Goal: Task Accomplishment & Management: Manage account settings

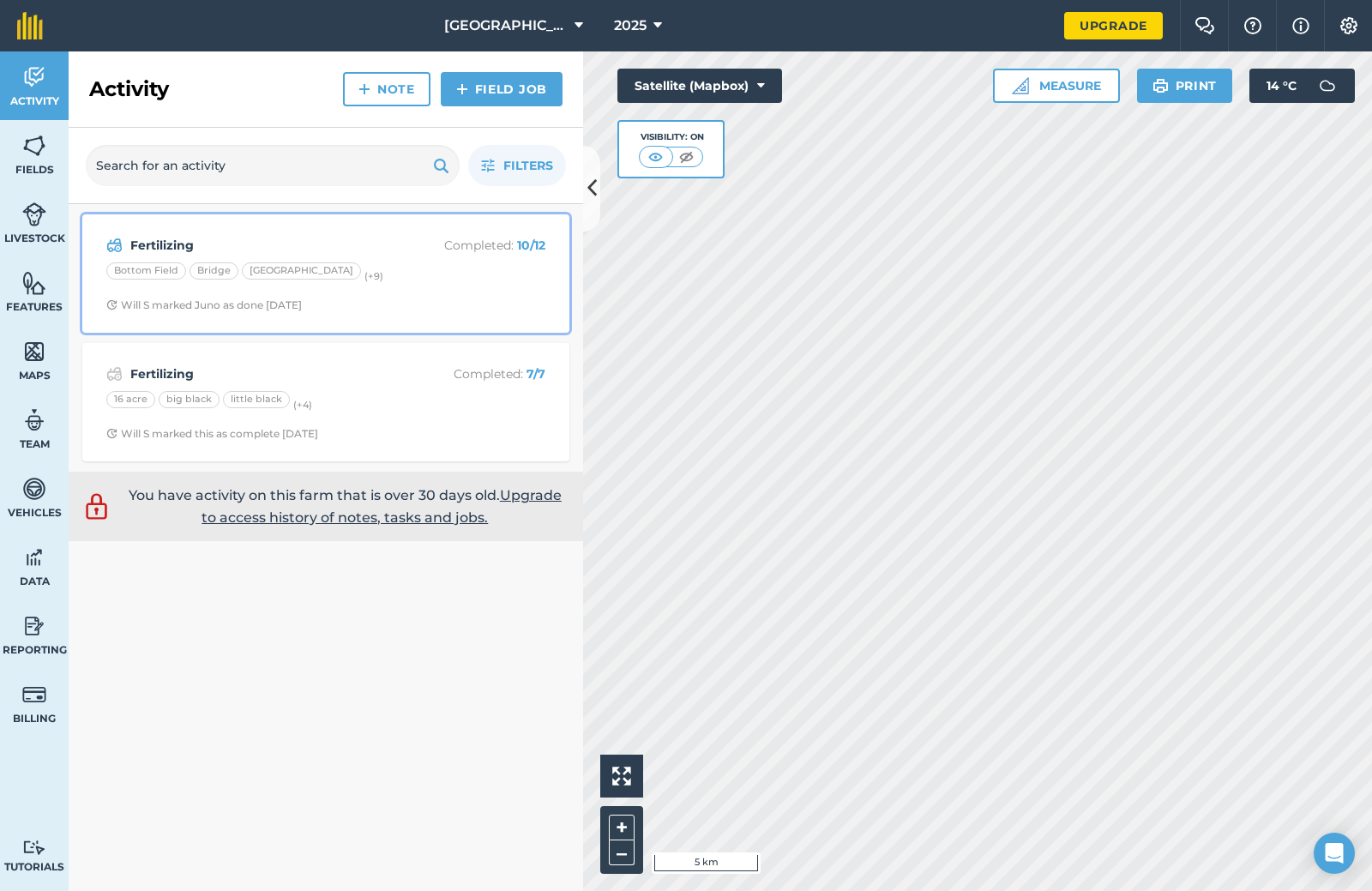
drag, startPoint x: 408, startPoint y: 239, endPoint x: 445, endPoint y: 239, distance: 37.0
click at [409, 239] on div "Fertilizing Completed : 10 / 12" at bounding box center [326, 245] width 439 height 20
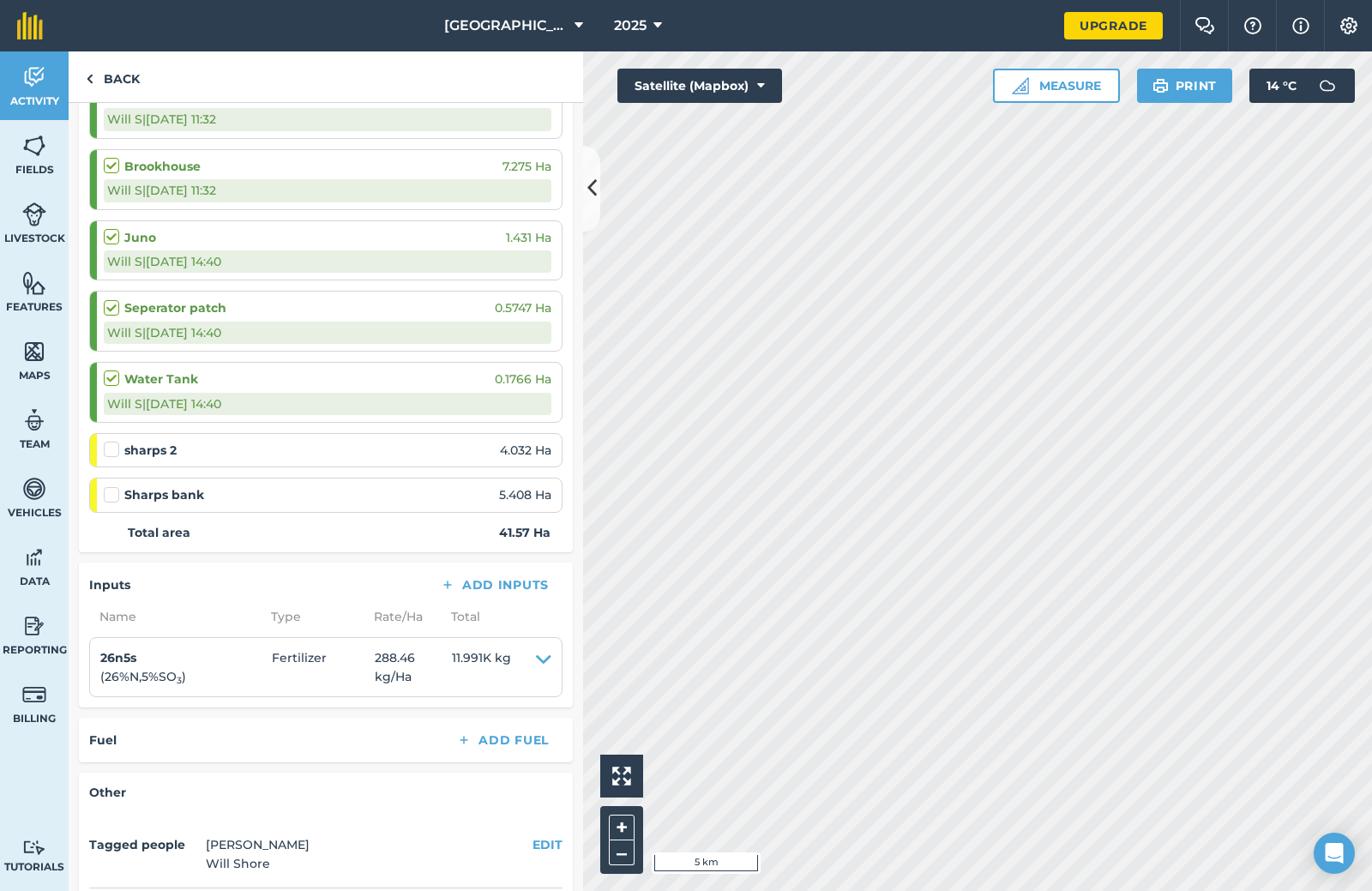
scroll to position [686, 0]
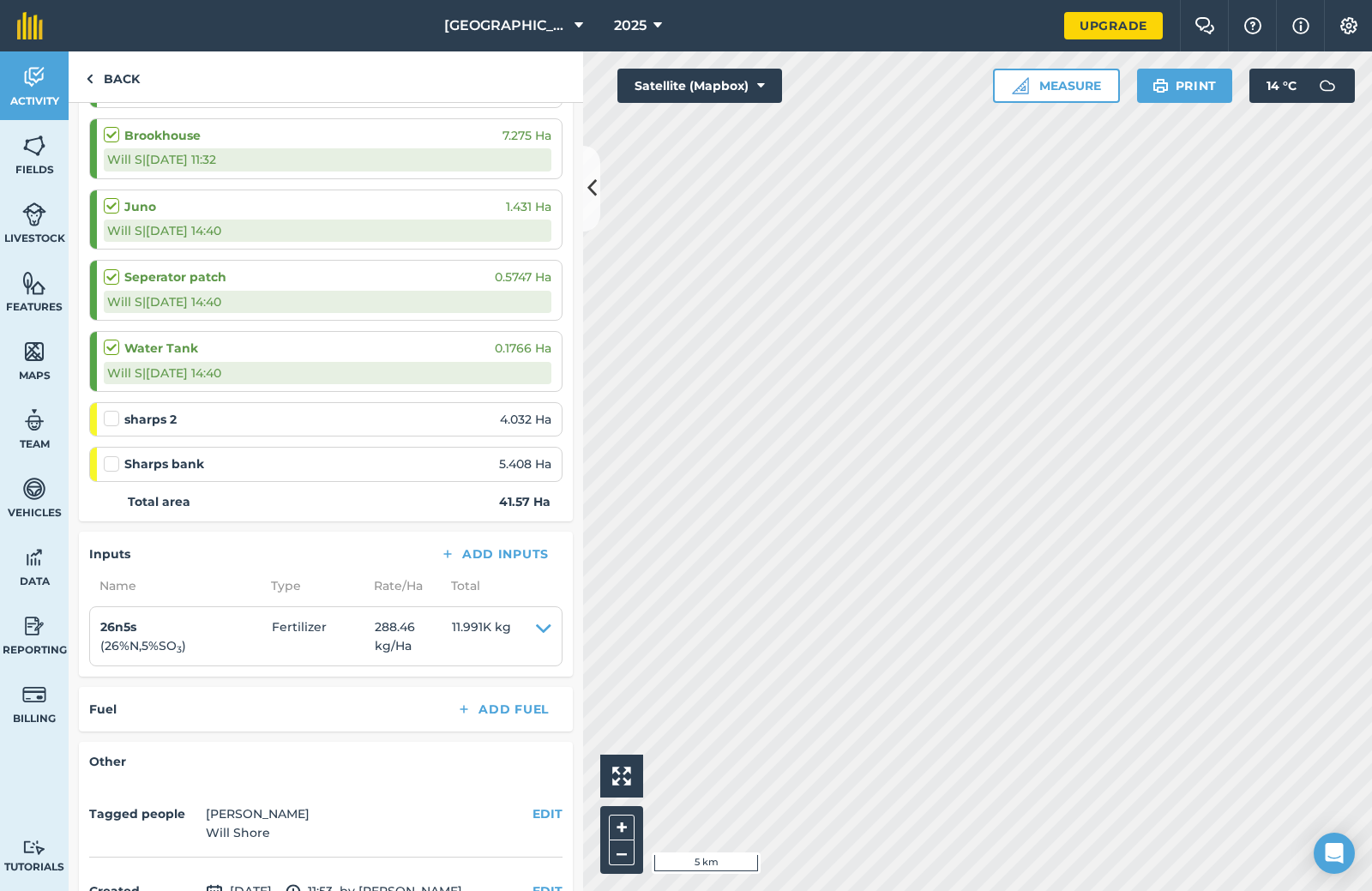
click at [119, 414] on div at bounding box center [114, 418] width 20 height 17
click at [112, 410] on label at bounding box center [114, 410] width 20 height 0
click at [112, 416] on input "checkbox" at bounding box center [109, 416] width 11 height 11
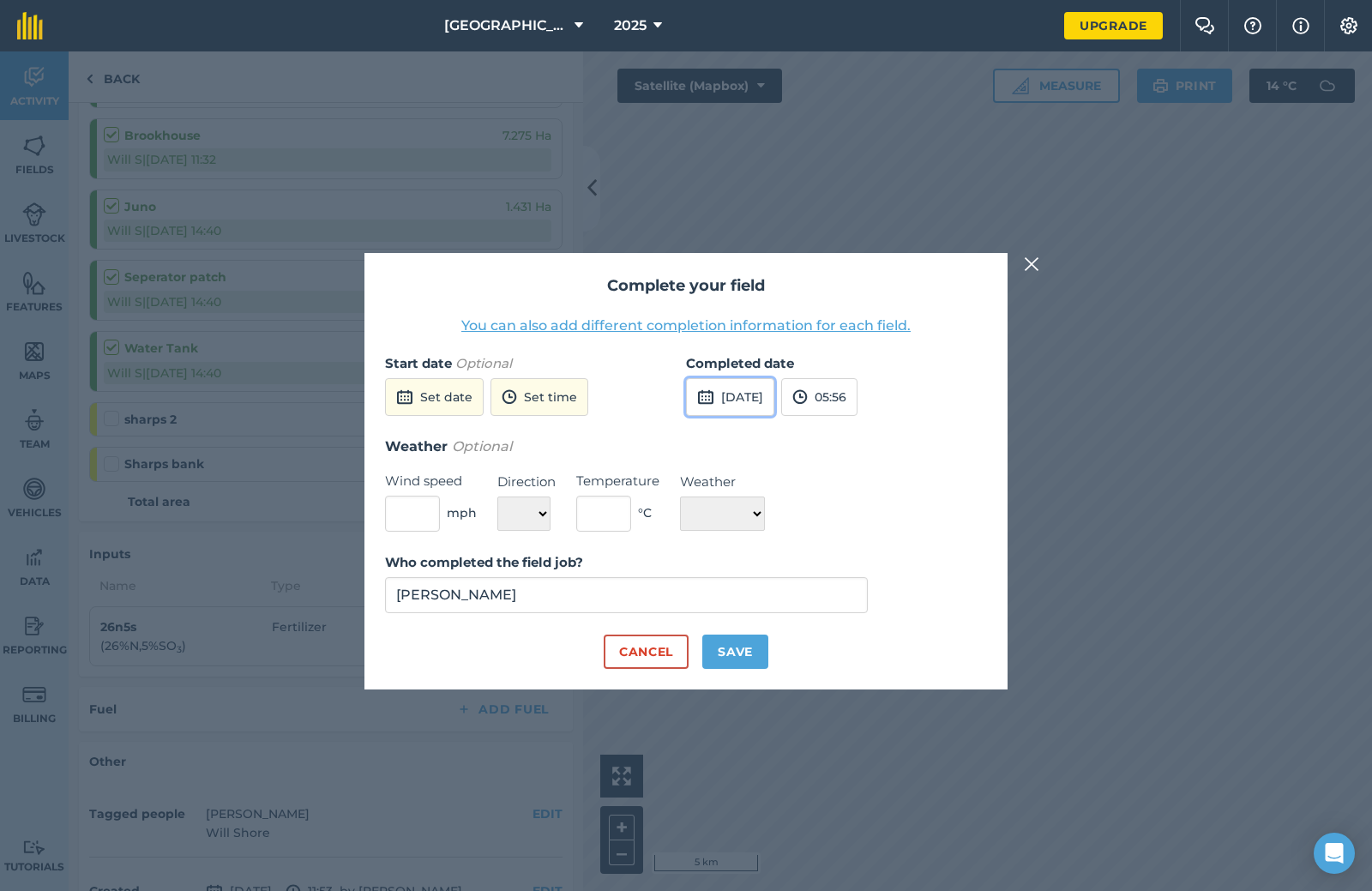
click at [741, 404] on button "[DATE]" at bounding box center [730, 396] width 88 height 38
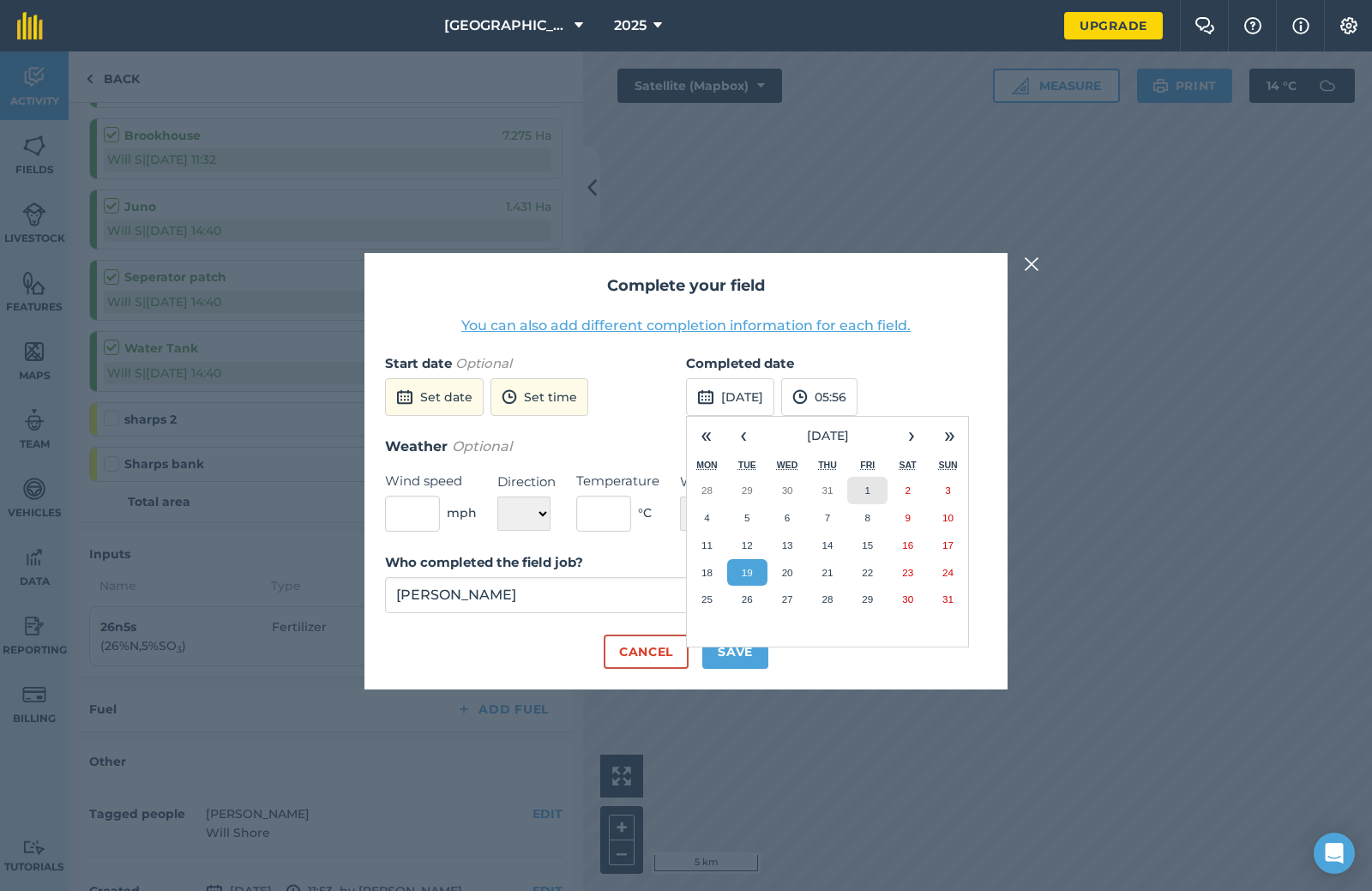
click at [863, 495] on button "1" at bounding box center [868, 491] width 40 height 28
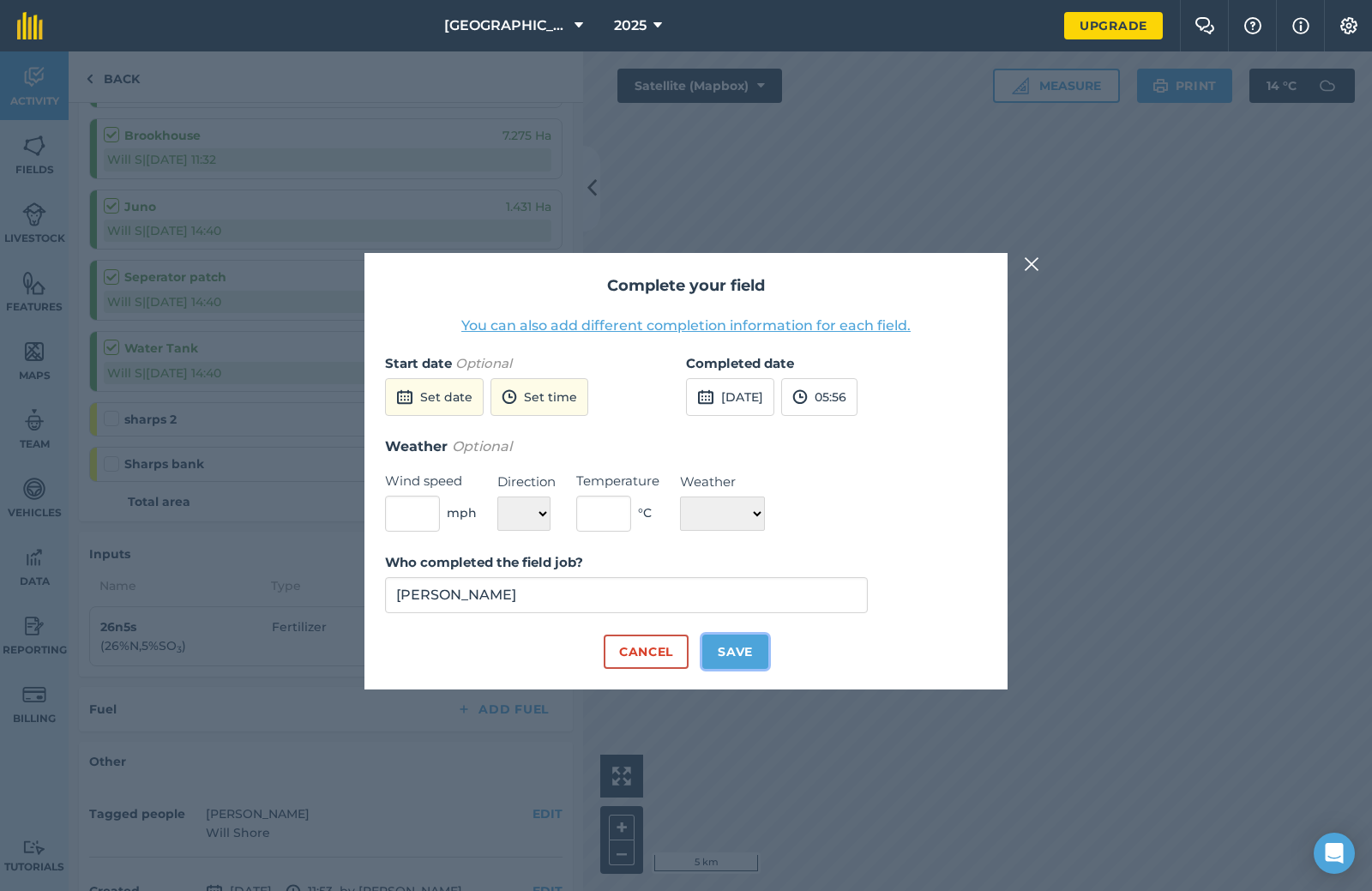
click at [728, 659] on button "Save" at bounding box center [736, 652] width 66 height 34
checkbox input "true"
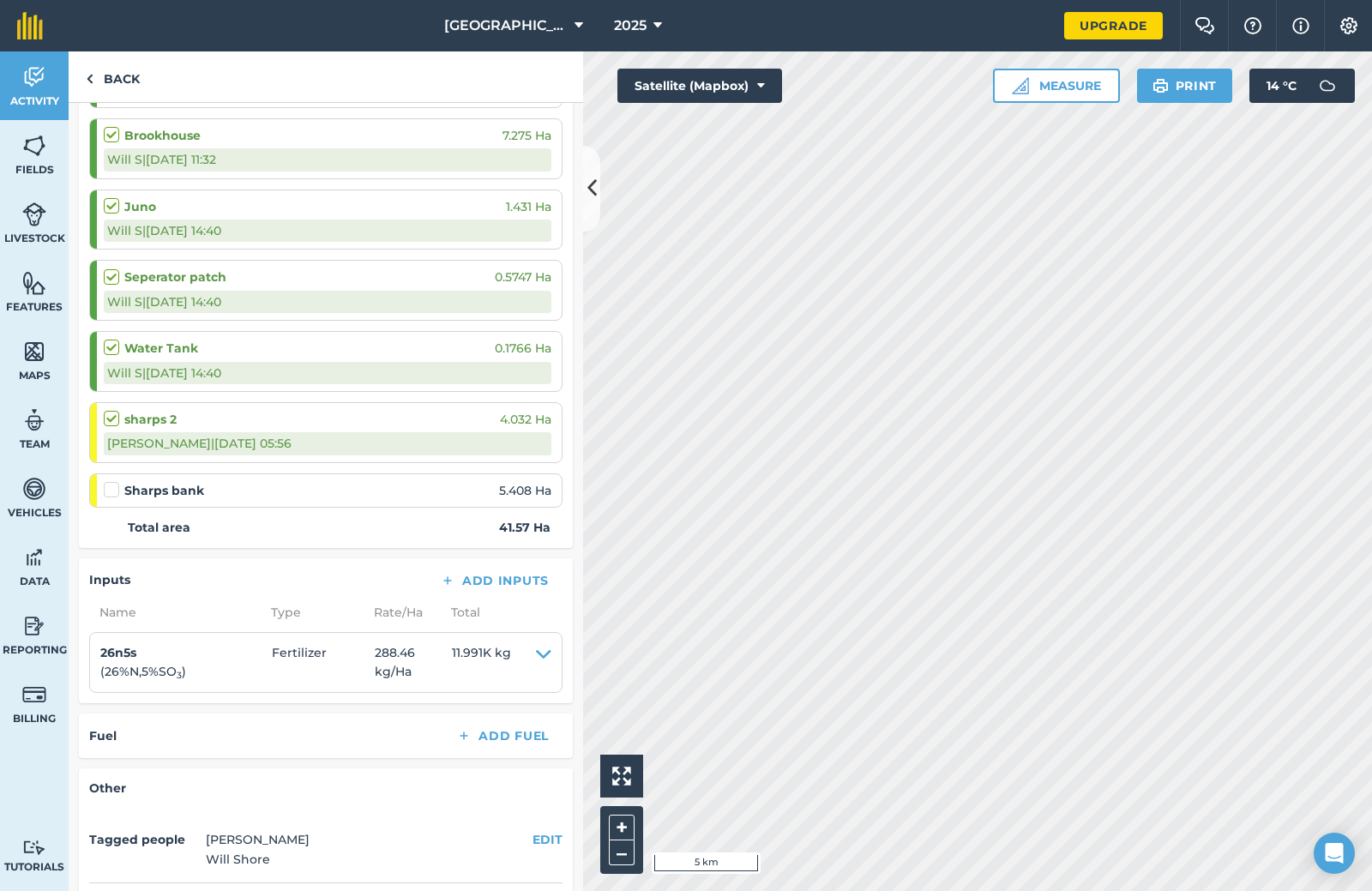
click at [113, 482] on label at bounding box center [114, 482] width 20 height 0
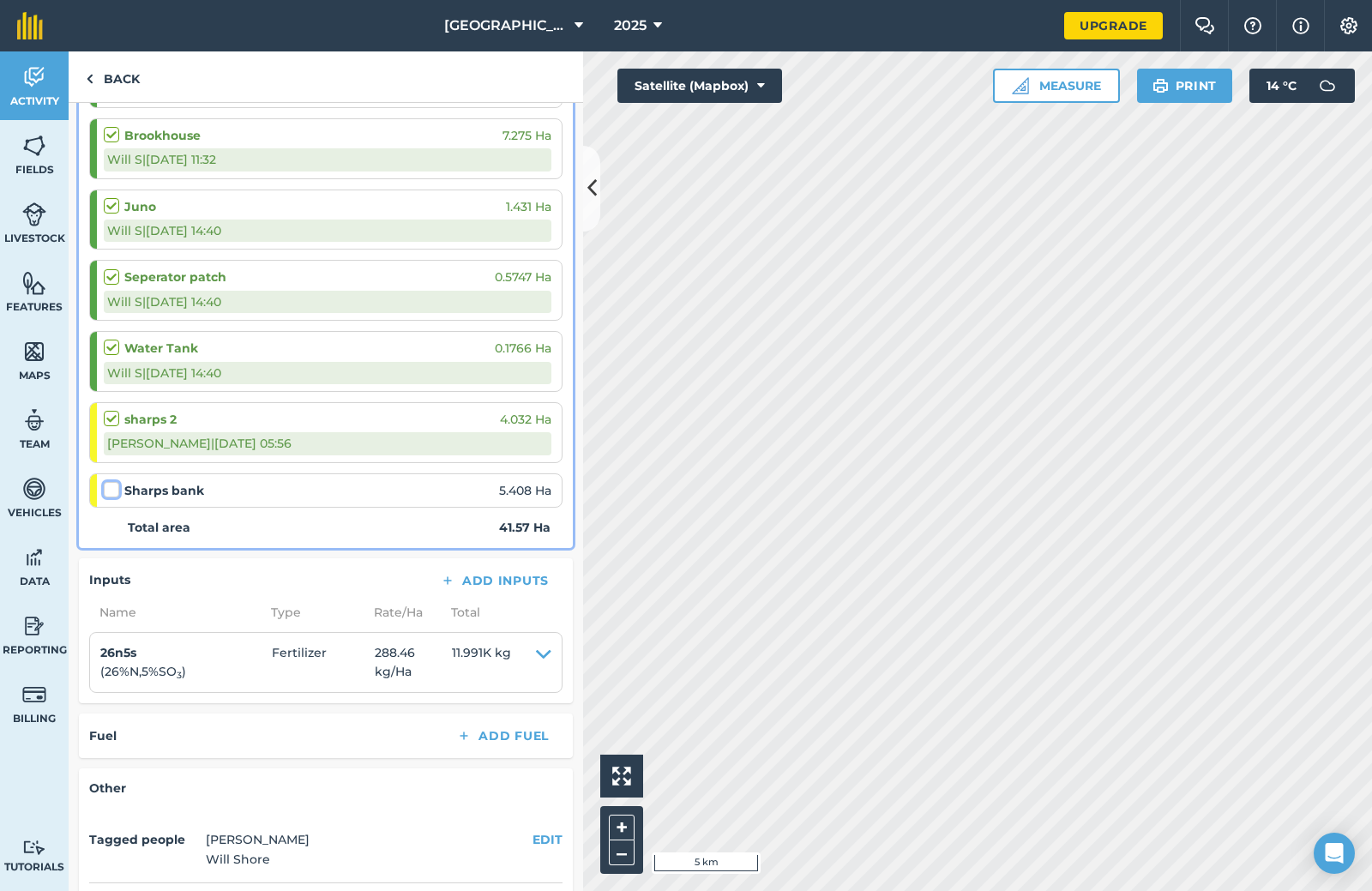
click at [113, 489] on input "checkbox" at bounding box center [109, 487] width 11 height 11
checkbox input "false"
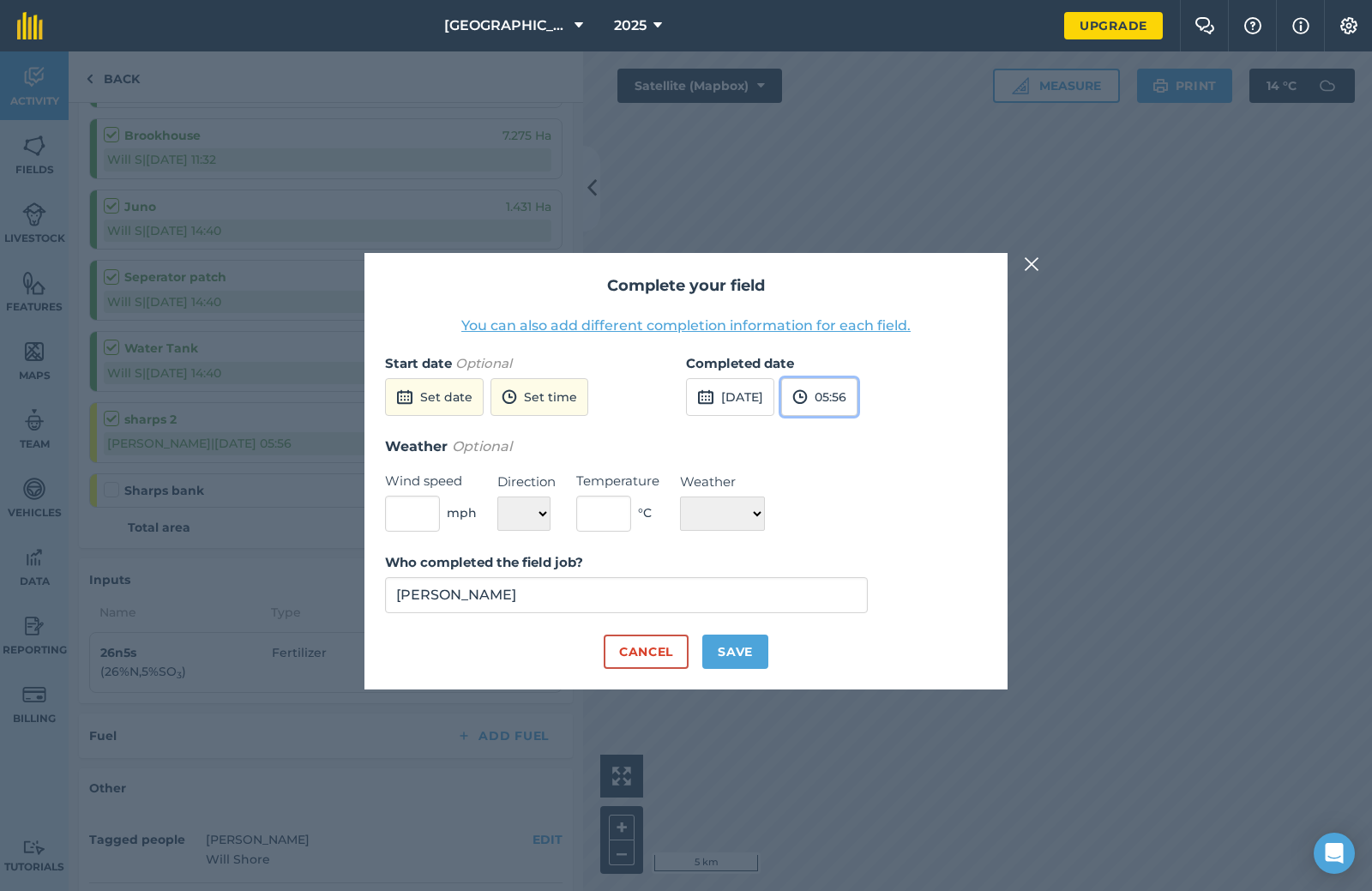
click at [824, 382] on button "05:56" at bounding box center [819, 396] width 76 height 38
click at [774, 395] on button "[DATE]" at bounding box center [730, 396] width 88 height 38
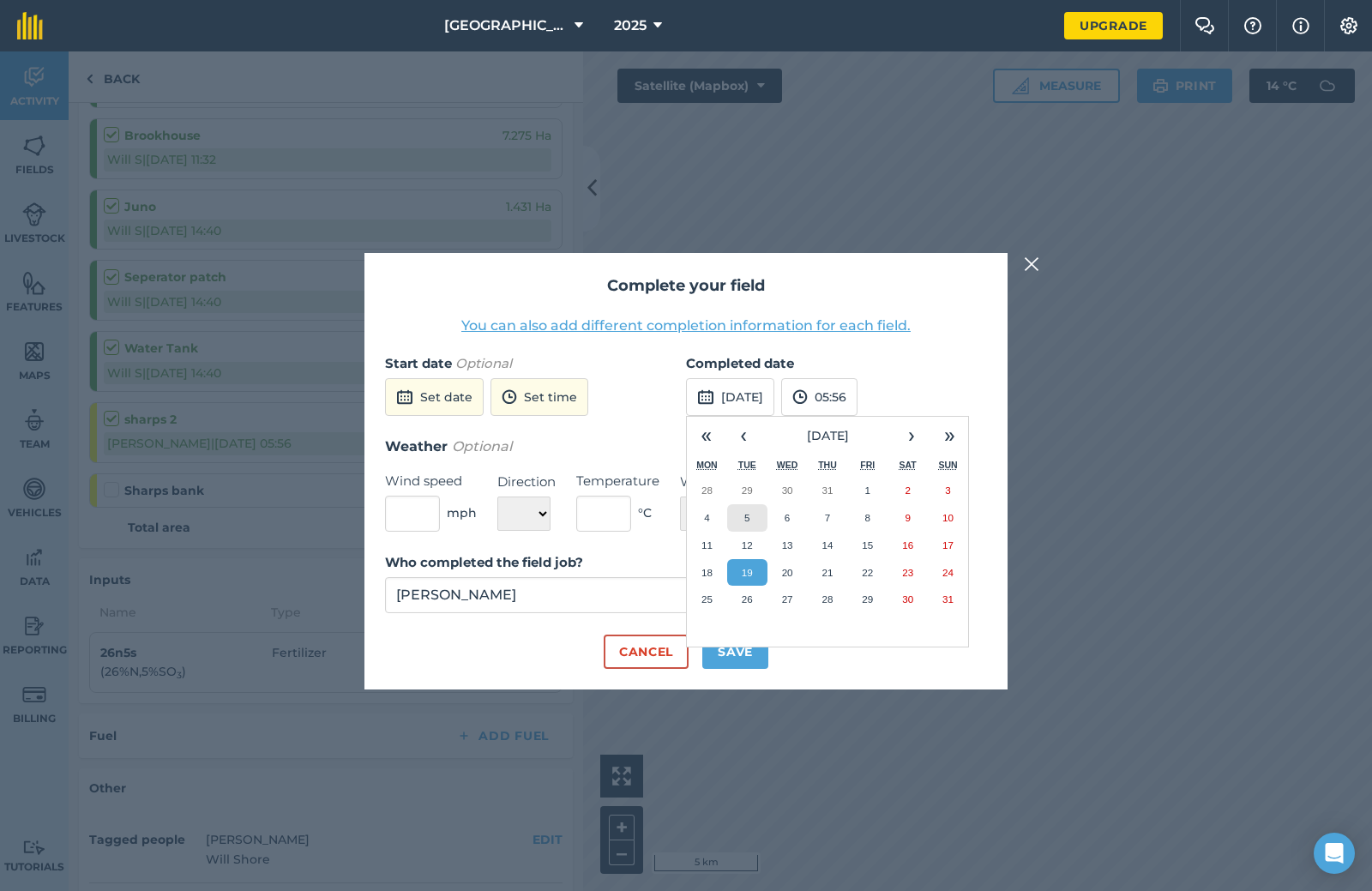
click at [741, 521] on button "5" at bounding box center [747, 518] width 40 height 28
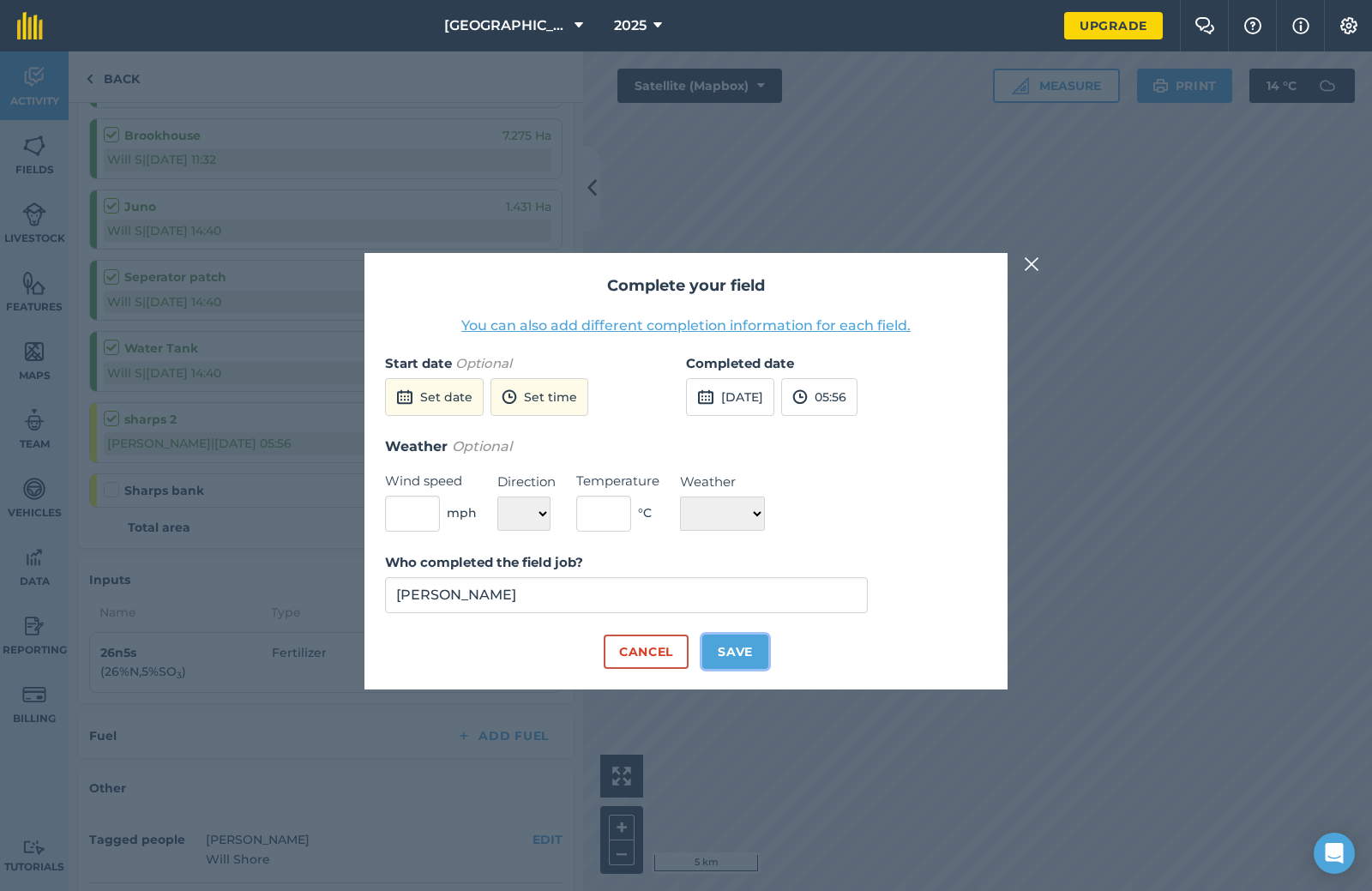
click at [756, 653] on button "Save" at bounding box center [736, 652] width 66 height 34
checkbox input "true"
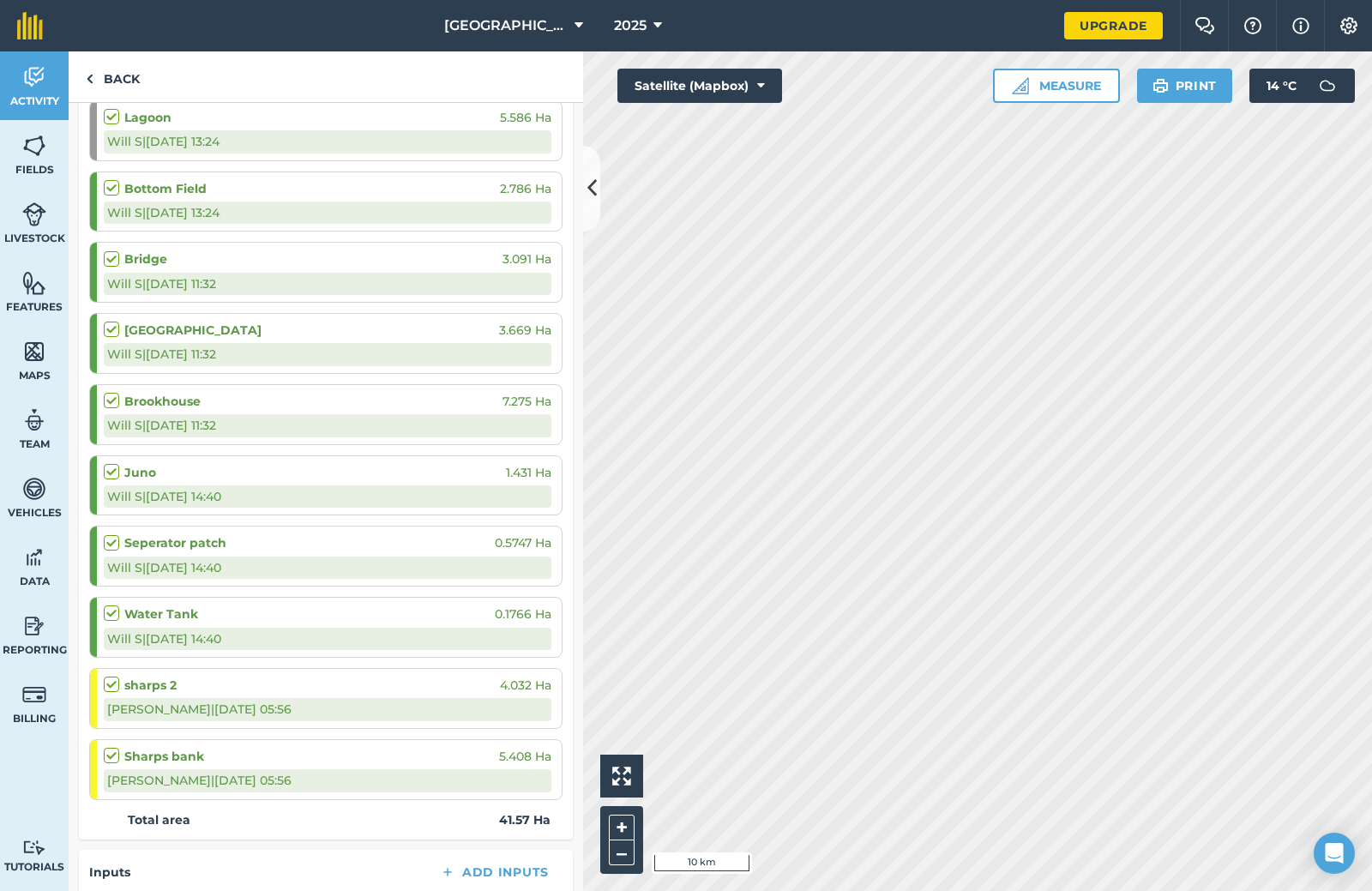
scroll to position [515, 0]
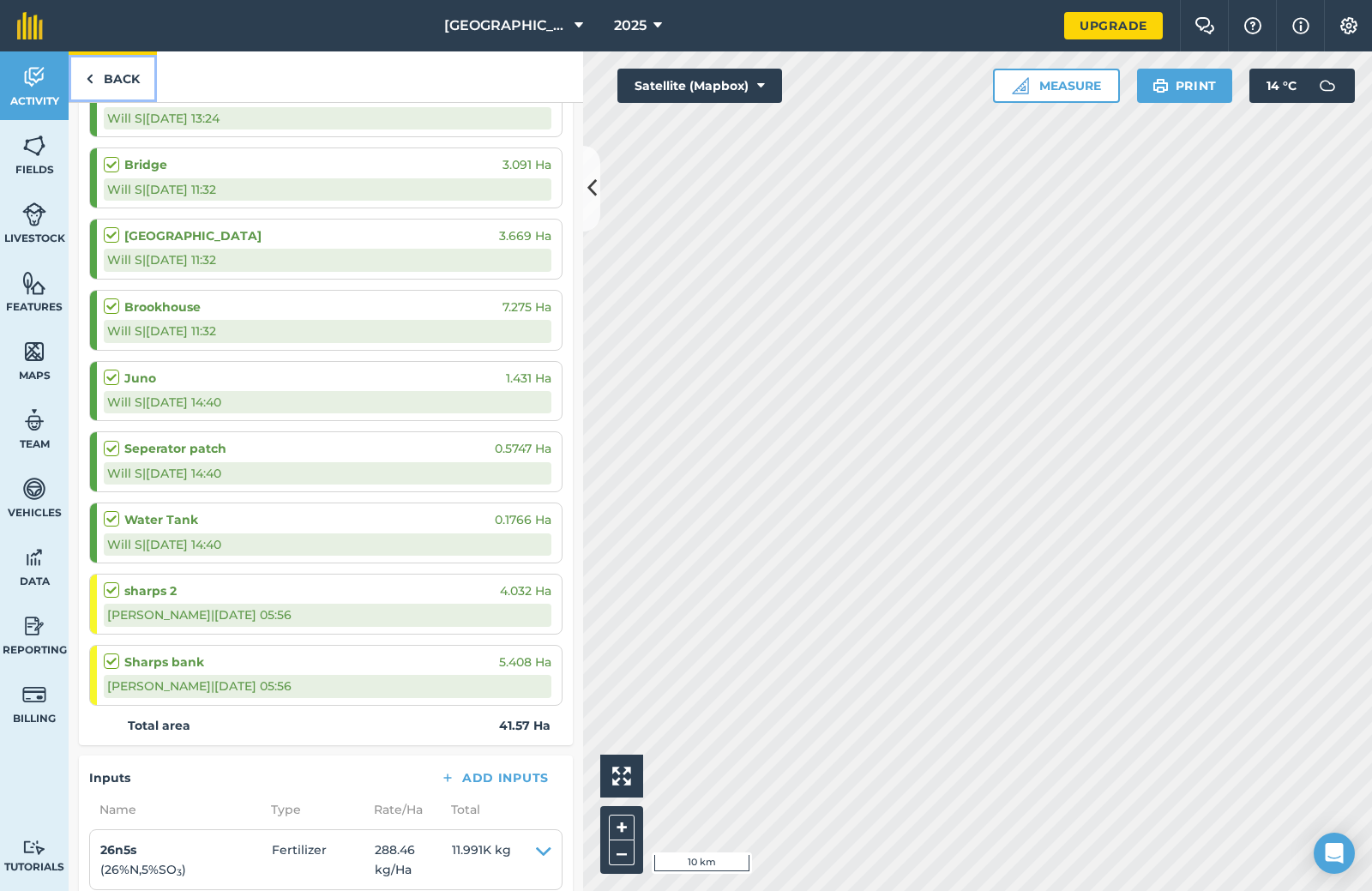
click at [124, 79] on link "Back" at bounding box center [113, 76] width 88 height 50
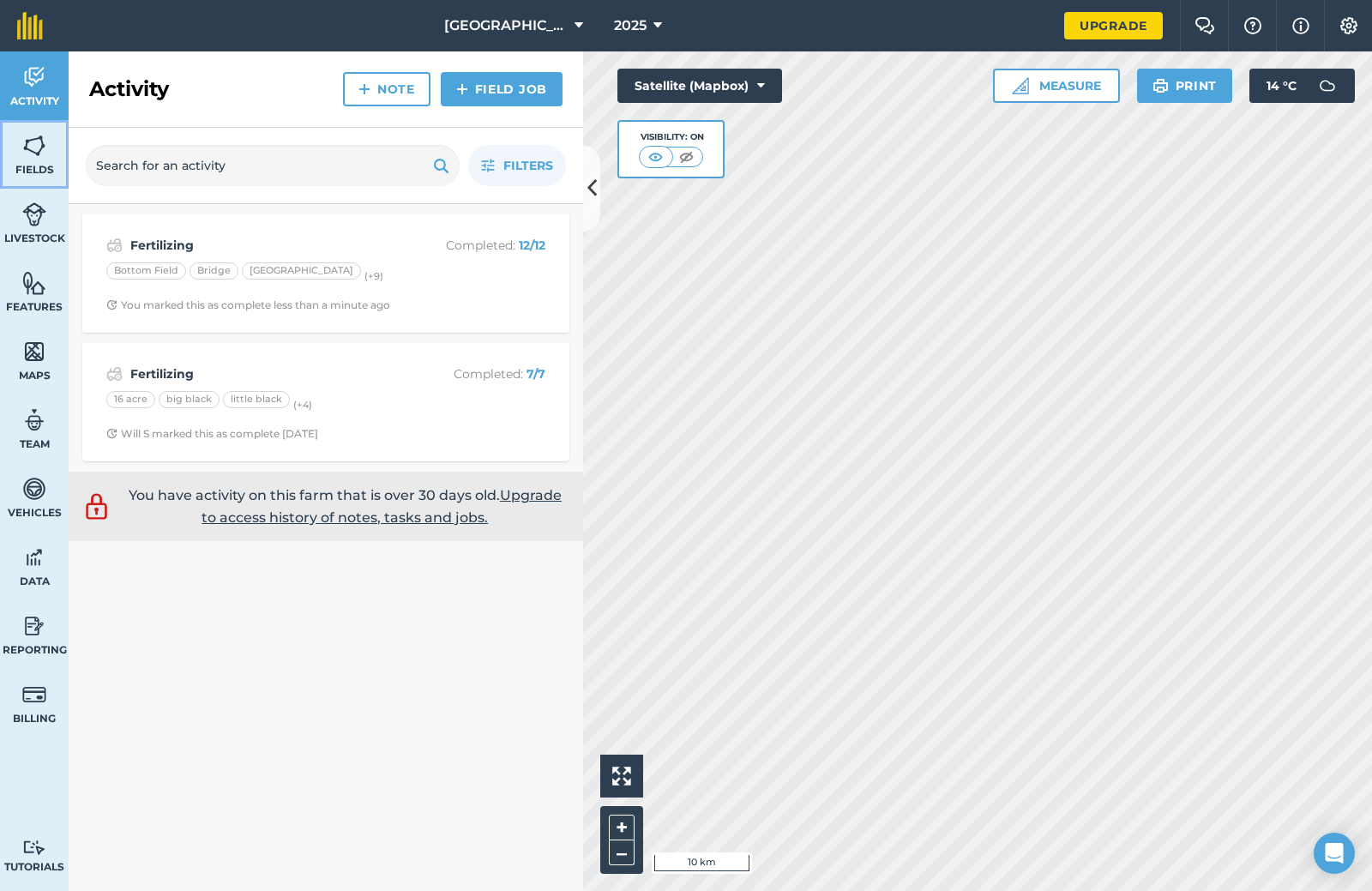
click at [24, 145] on img at bounding box center [34, 146] width 24 height 26
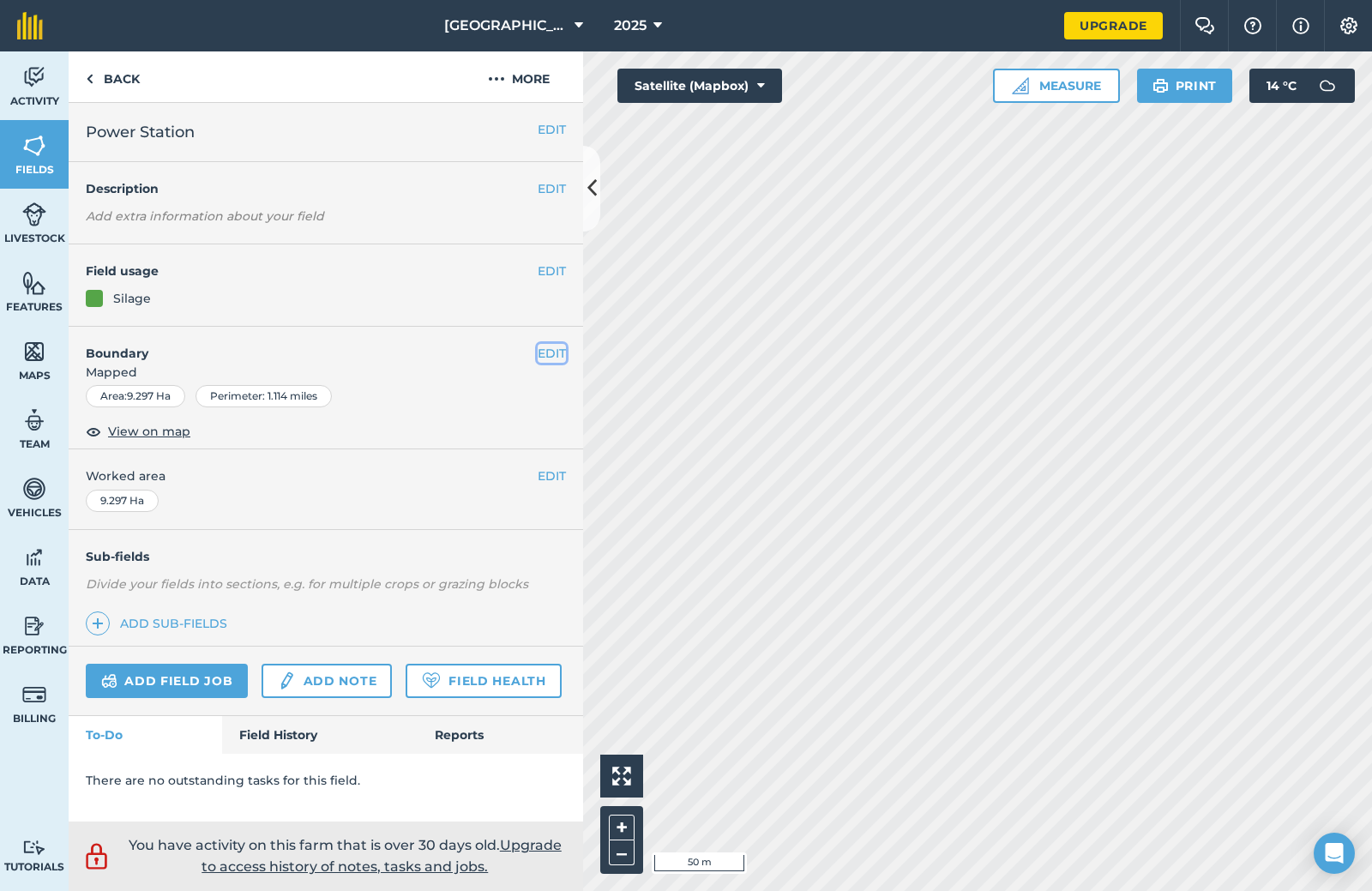
click at [556, 353] on button "EDIT" at bounding box center [551, 353] width 28 height 19
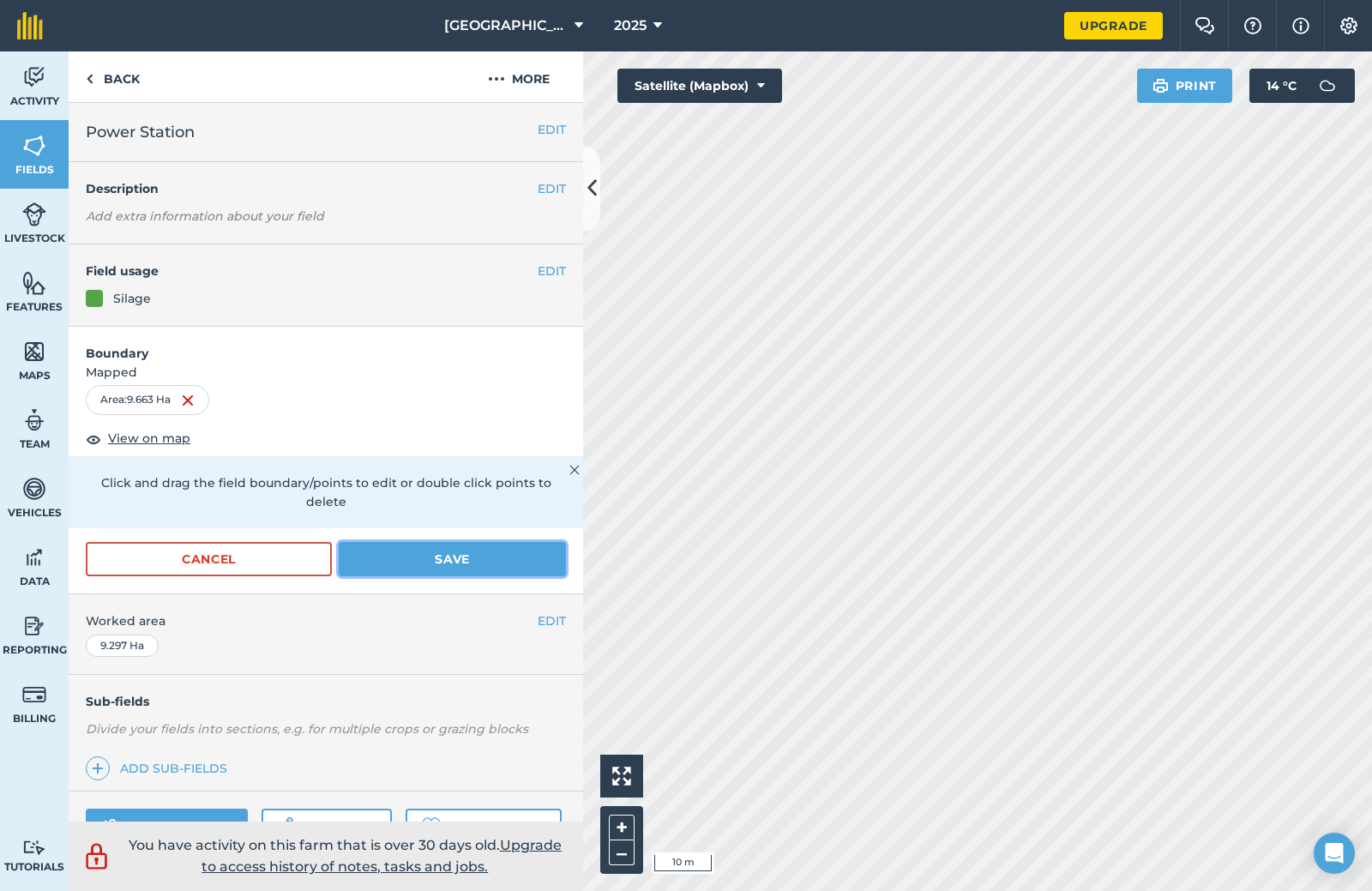
click at [435, 562] on button "Save" at bounding box center [452, 559] width 227 height 34
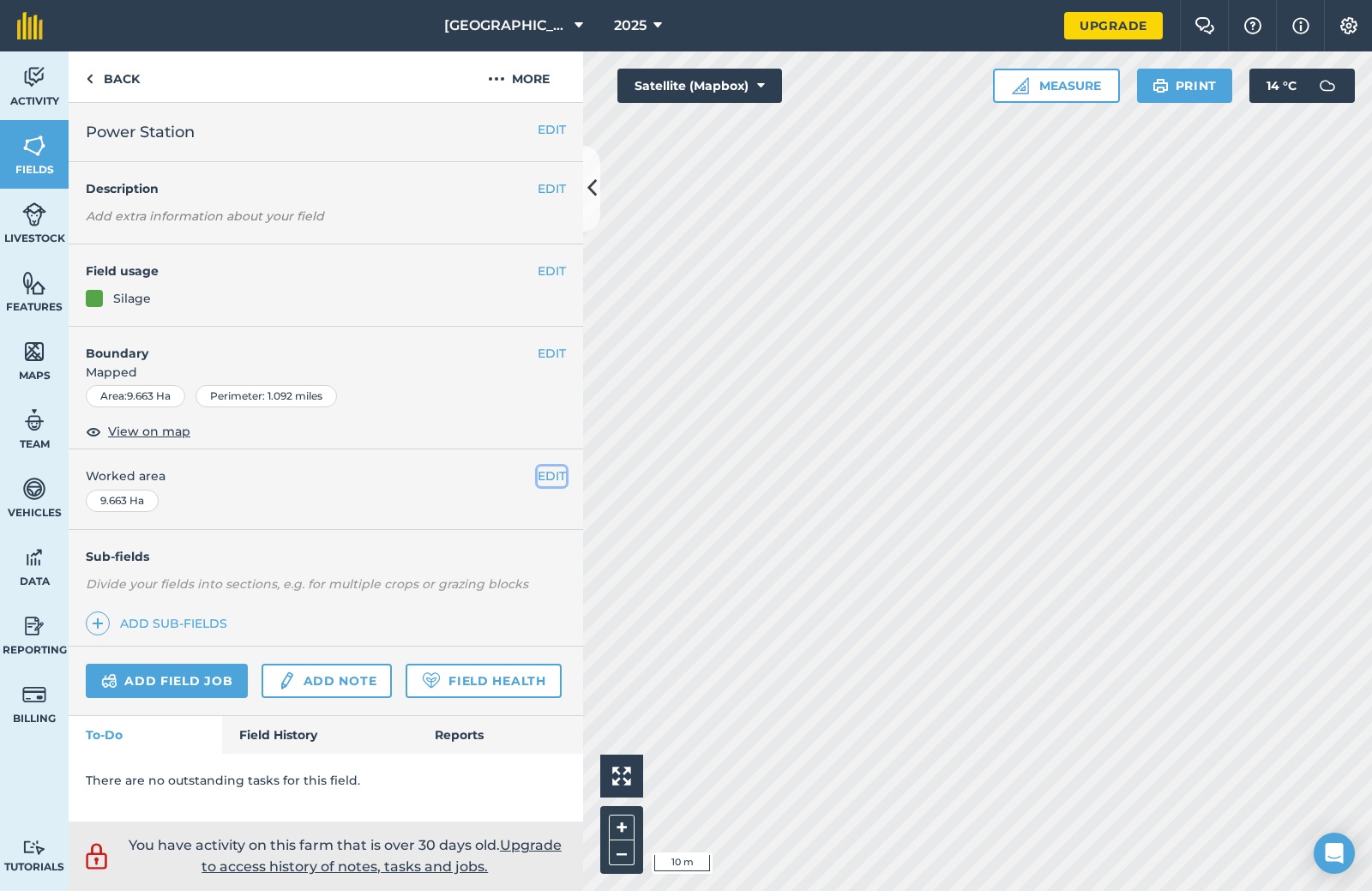
click at [548, 469] on button "EDIT" at bounding box center [551, 476] width 28 height 19
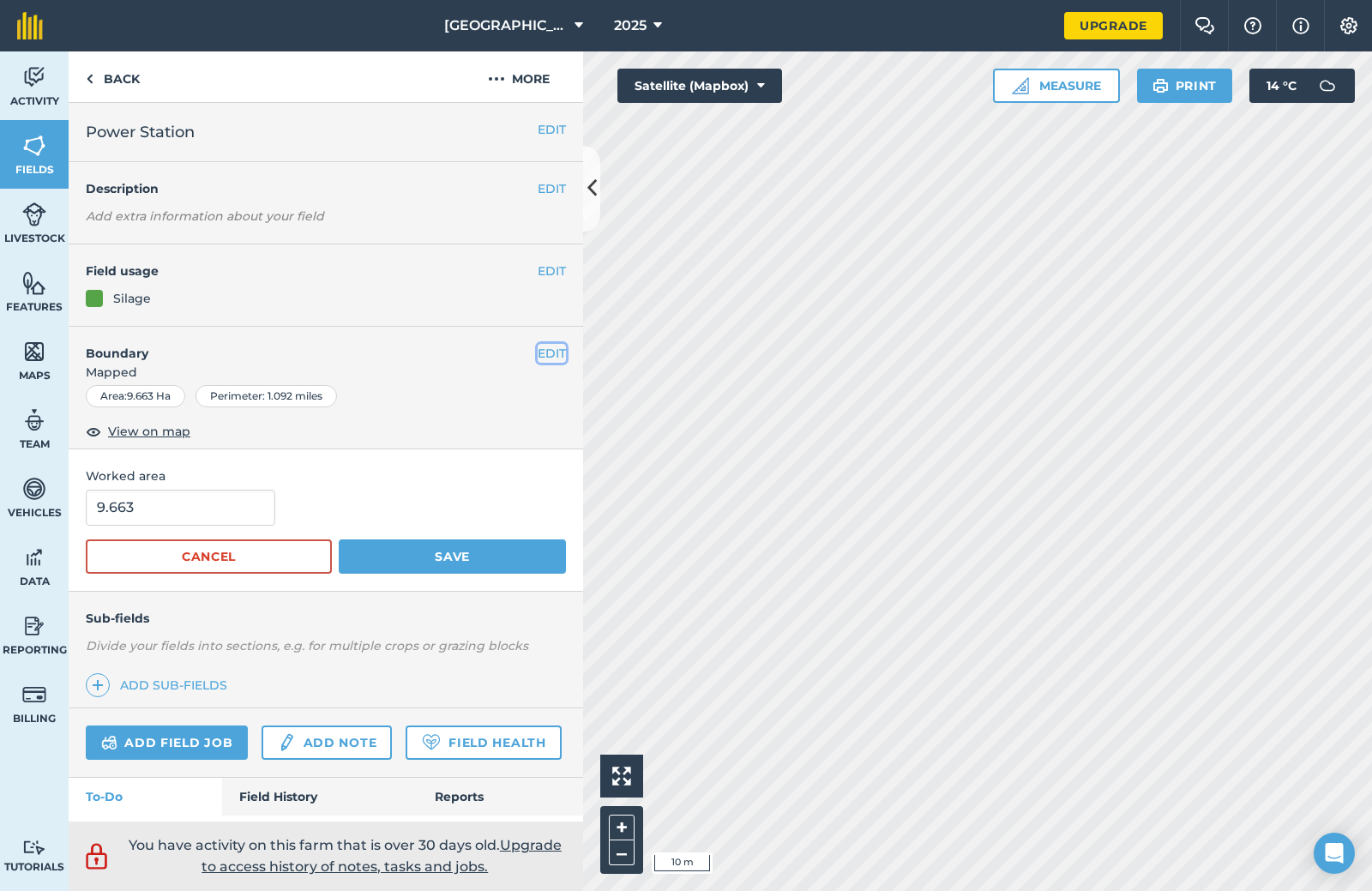
click at [541, 359] on button "EDIT" at bounding box center [551, 353] width 28 height 19
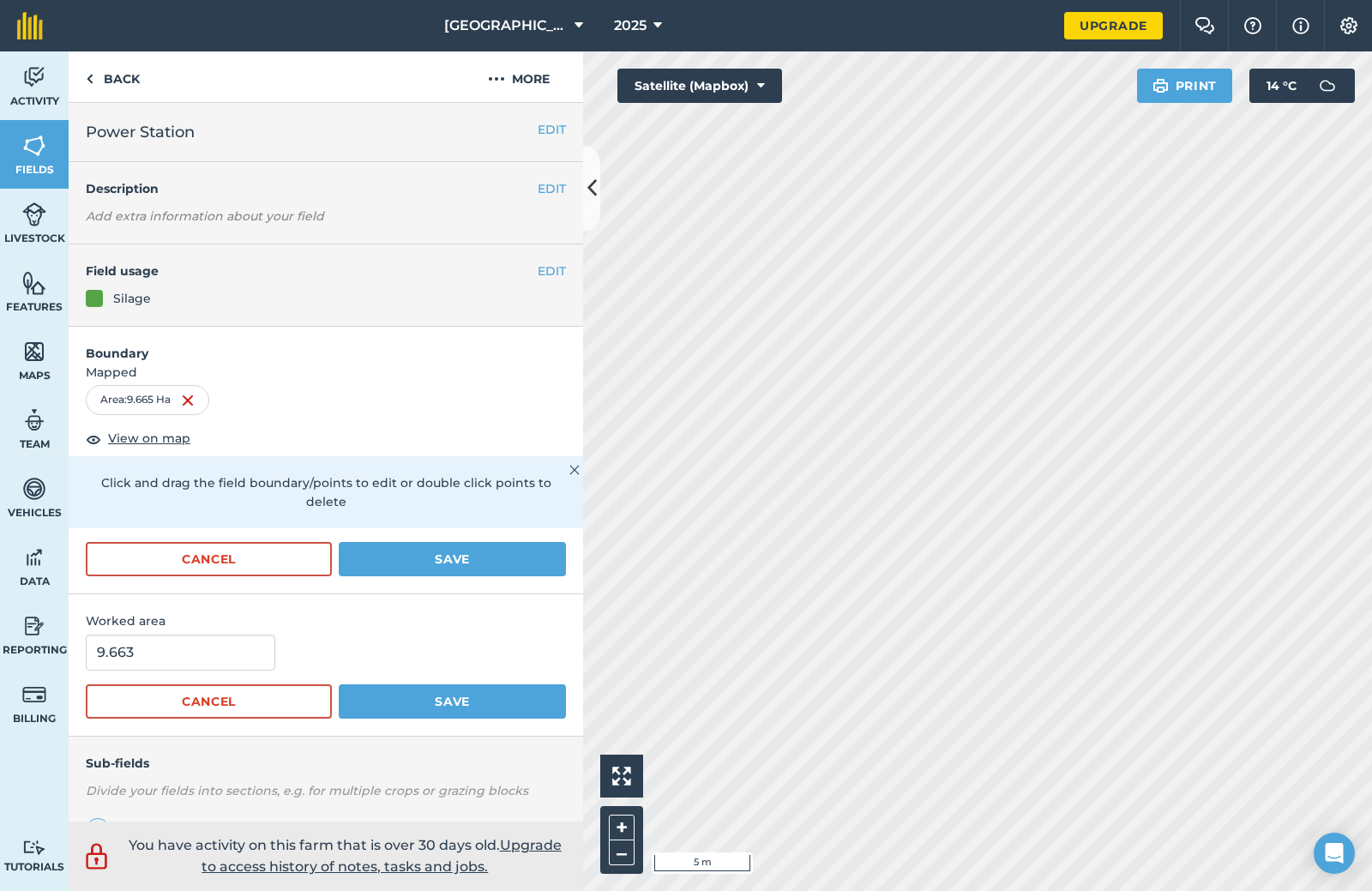
click at [570, 473] on img at bounding box center [574, 470] width 10 height 20
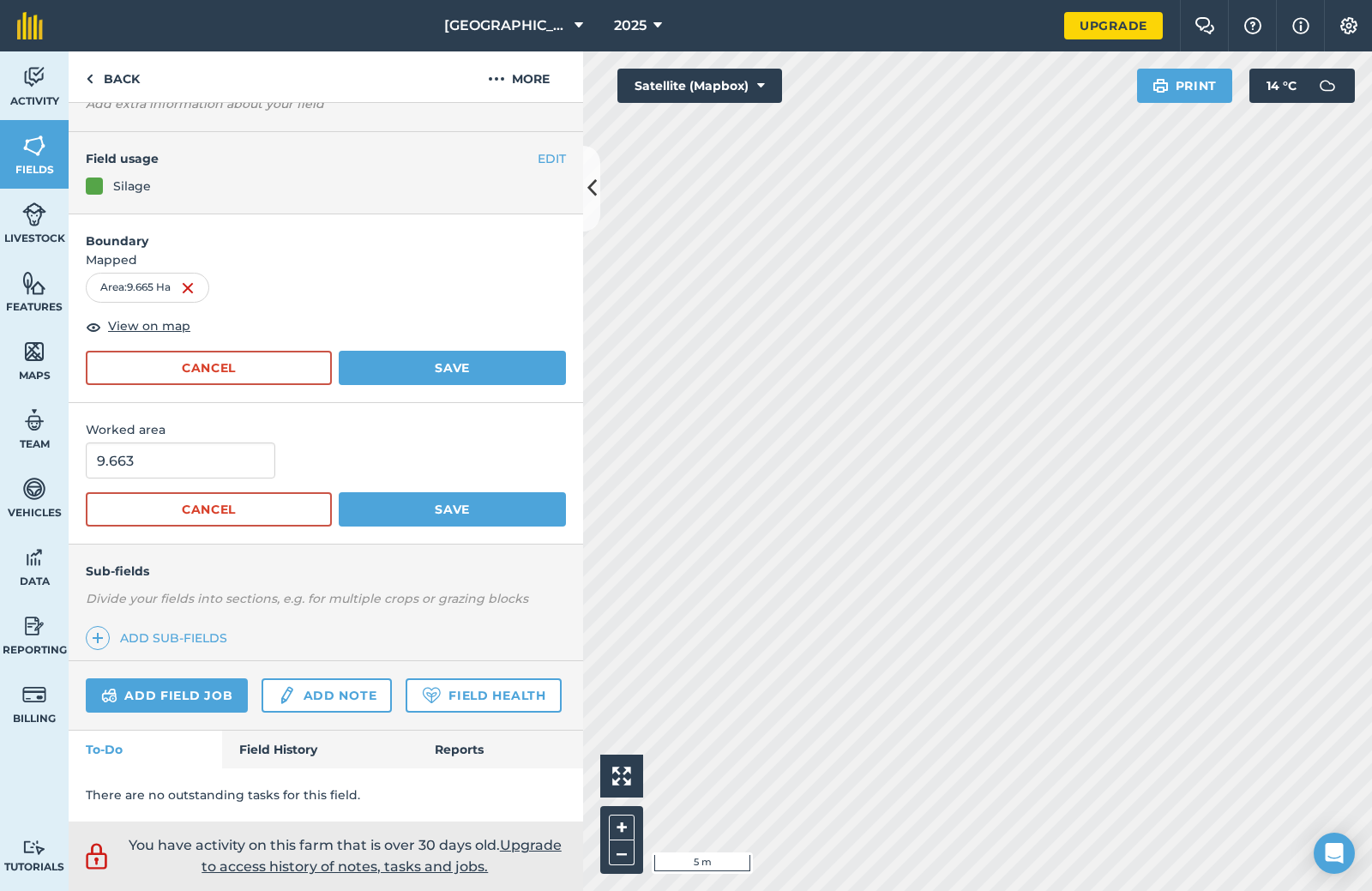
scroll to position [161, 0]
click at [33, 164] on span "Fields" at bounding box center [34, 170] width 69 height 14
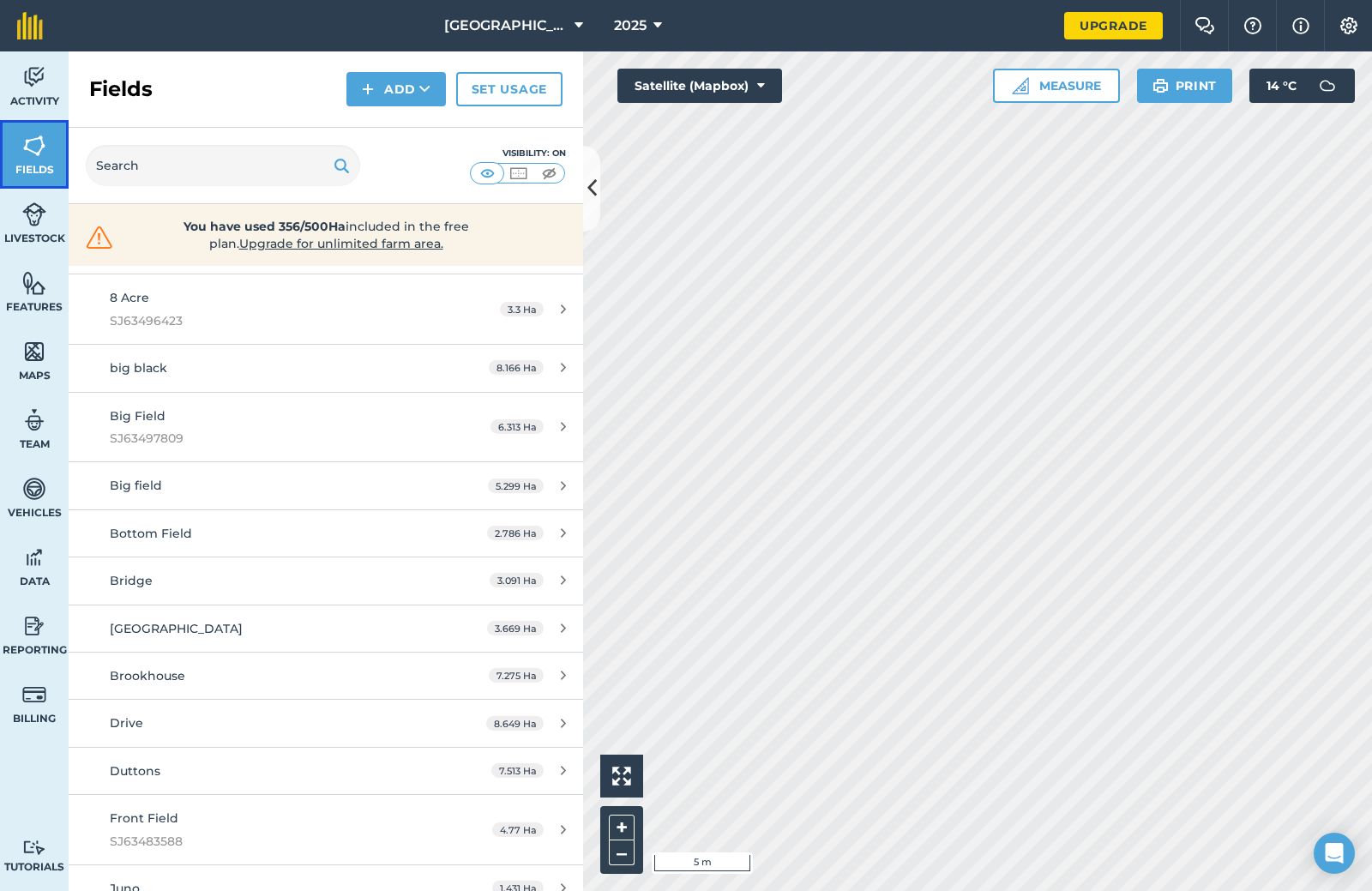
scroll to position [2745, 0]
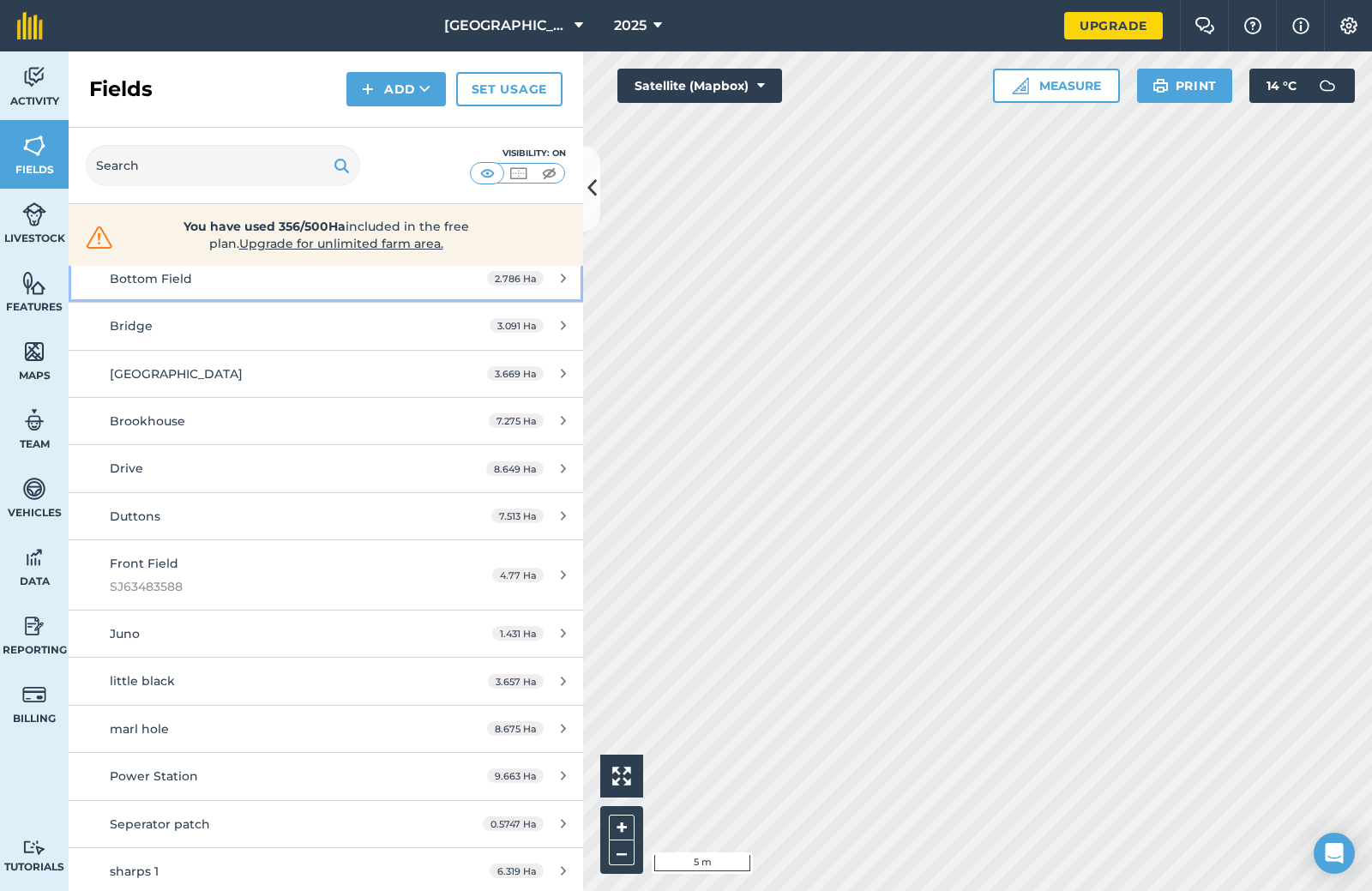
click at [181, 284] on span "Bottom Field" at bounding box center [151, 278] width 83 height 16
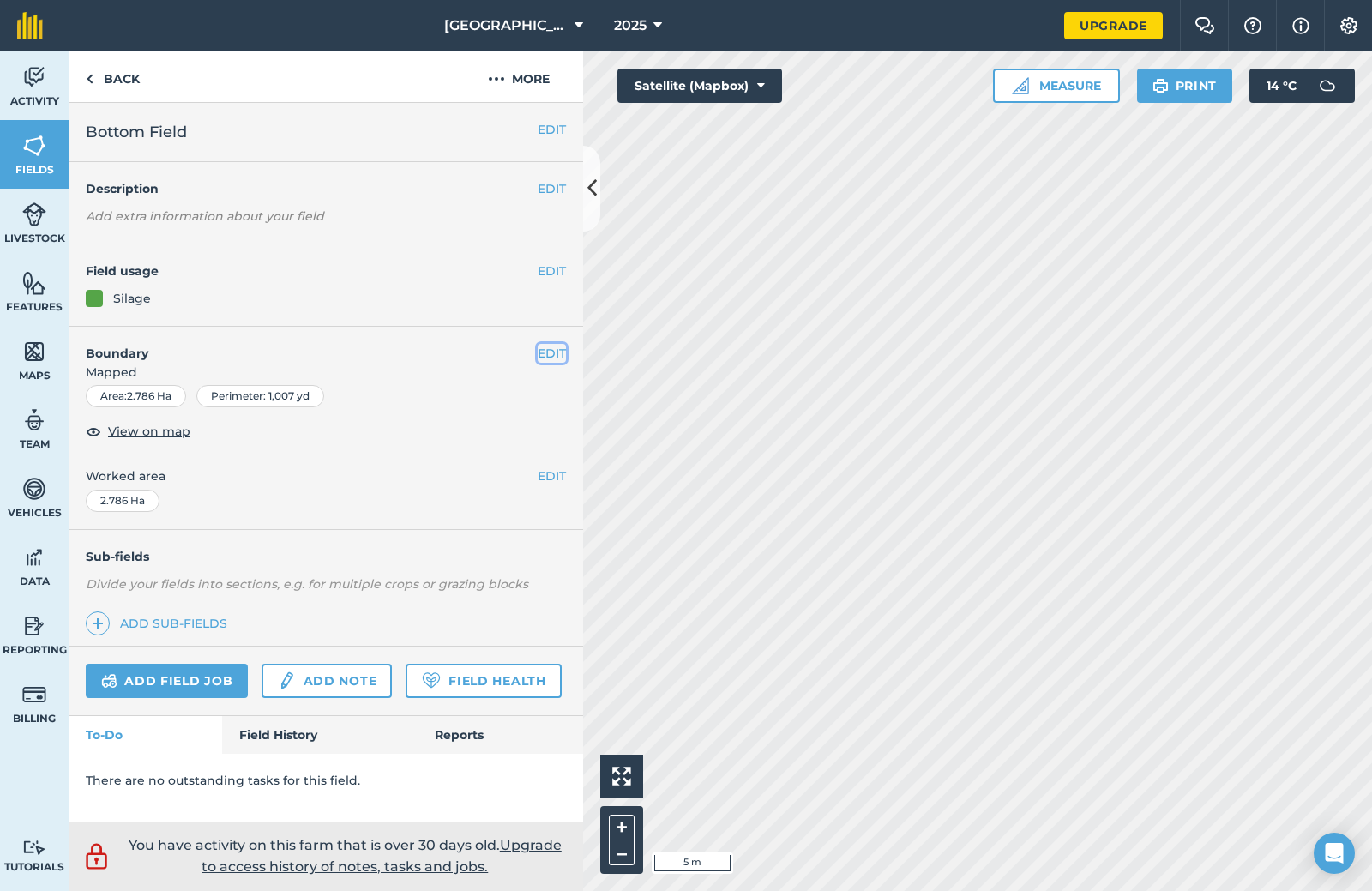
click at [549, 346] on button "EDIT" at bounding box center [551, 353] width 28 height 19
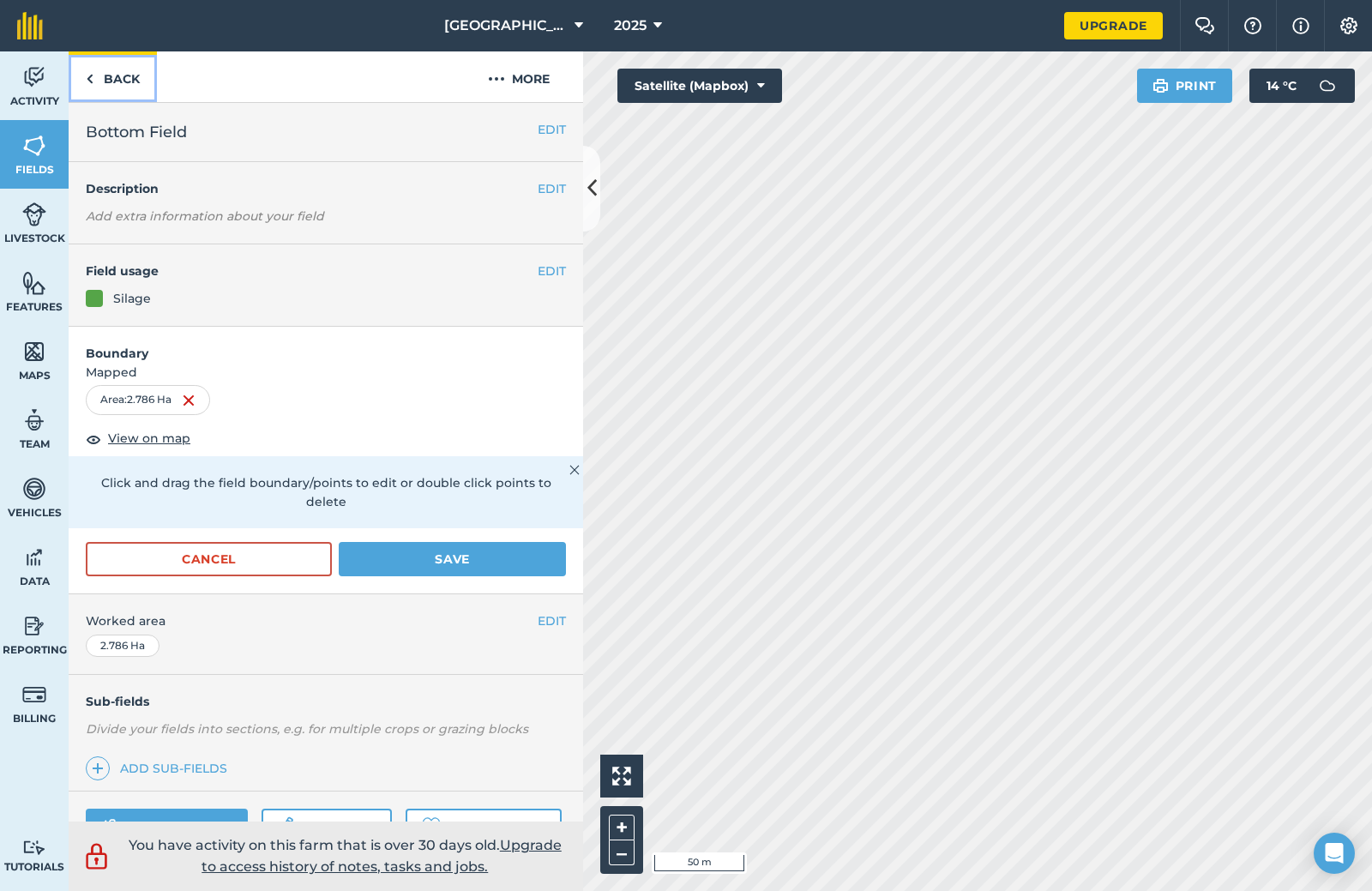
click at [101, 84] on link "Back" at bounding box center [113, 76] width 88 height 50
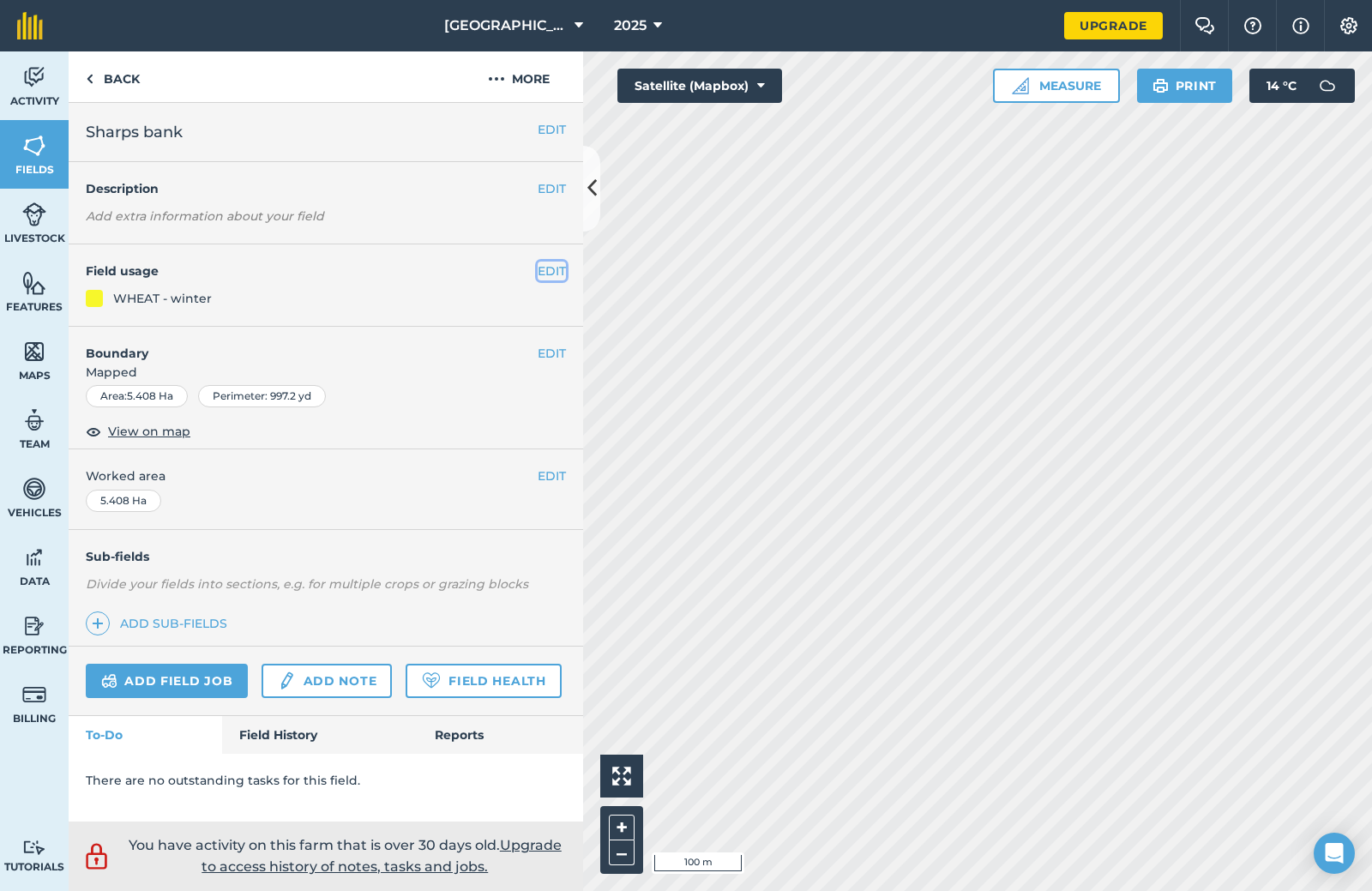
click at [545, 265] on button "EDIT" at bounding box center [551, 271] width 28 height 19
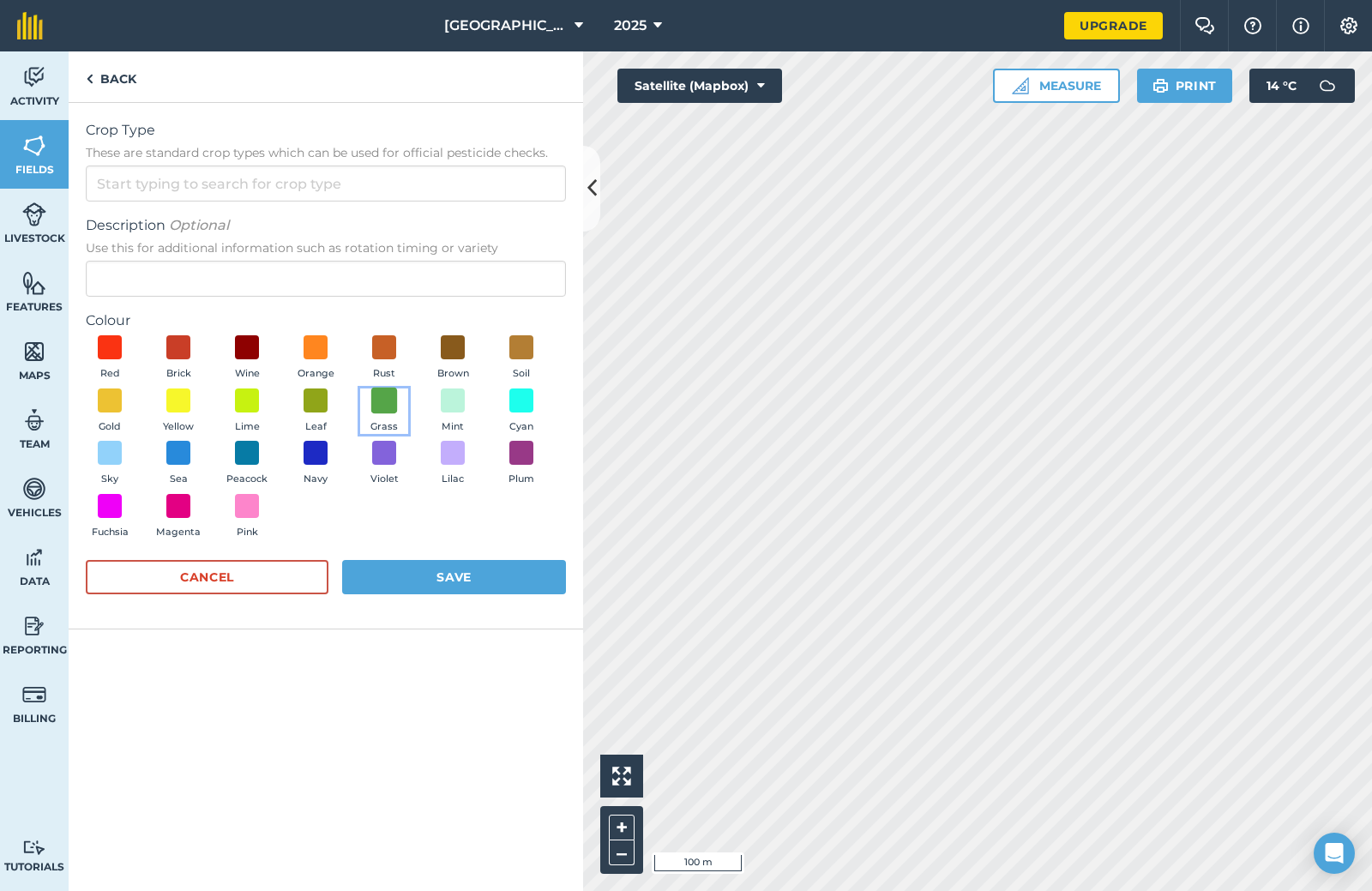
click at [386, 406] on span at bounding box center [384, 400] width 27 height 27
click at [425, 188] on input "Crop Type These are standard crop types which can be used for official pesticid…" at bounding box center [326, 183] width 481 height 36
click at [126, 75] on link "Back" at bounding box center [111, 76] width 85 height 50
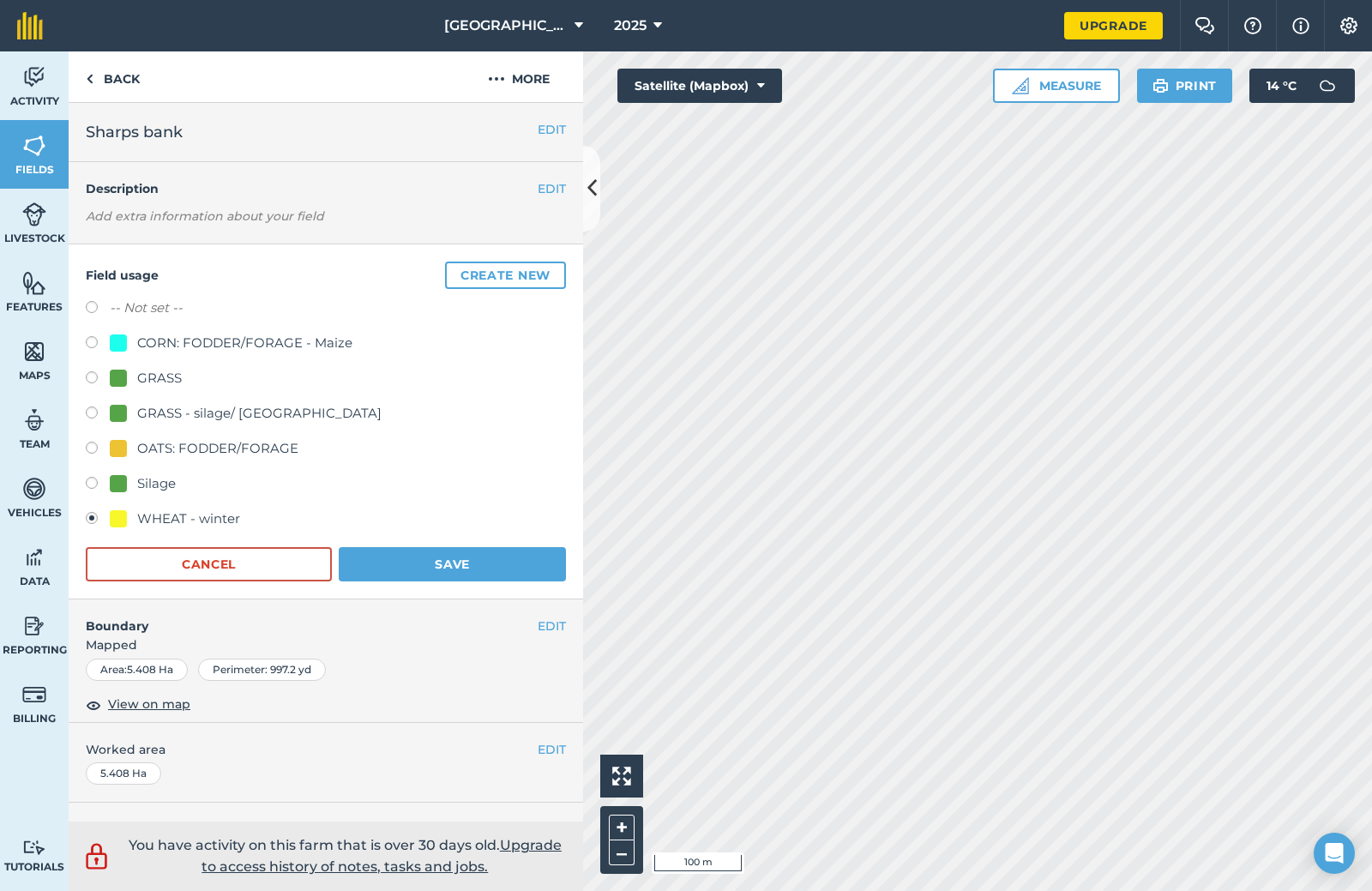
click at [99, 483] on label at bounding box center [97, 485] width 24 height 17
radio input "true"
radio input "false"
click at [405, 568] on button "Save" at bounding box center [452, 563] width 227 height 34
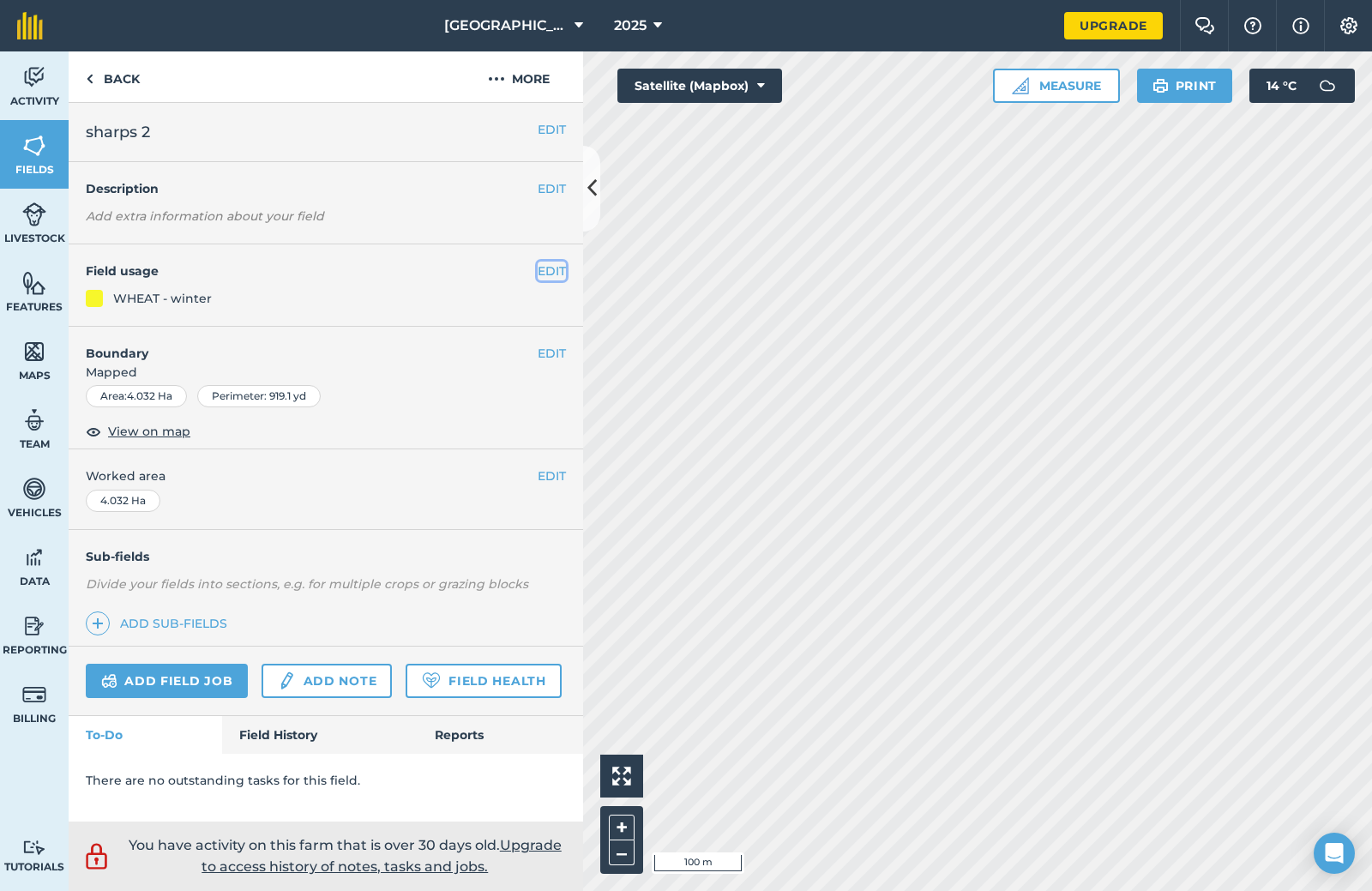
click at [559, 273] on button "EDIT" at bounding box center [551, 271] width 28 height 19
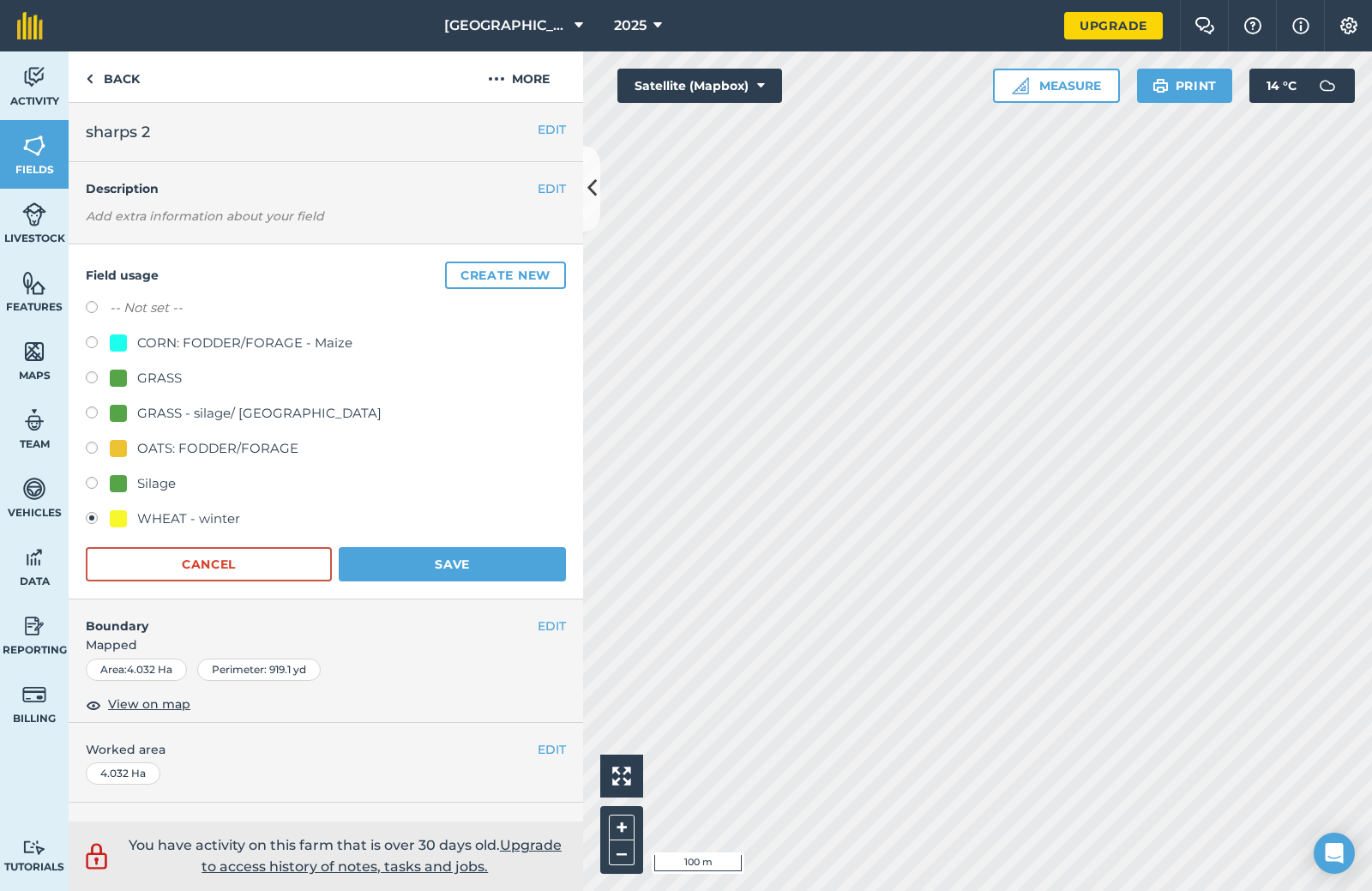
click at [89, 484] on label at bounding box center [97, 485] width 24 height 17
radio input "true"
radio input "false"
click at [437, 570] on button "Save" at bounding box center [452, 563] width 227 height 34
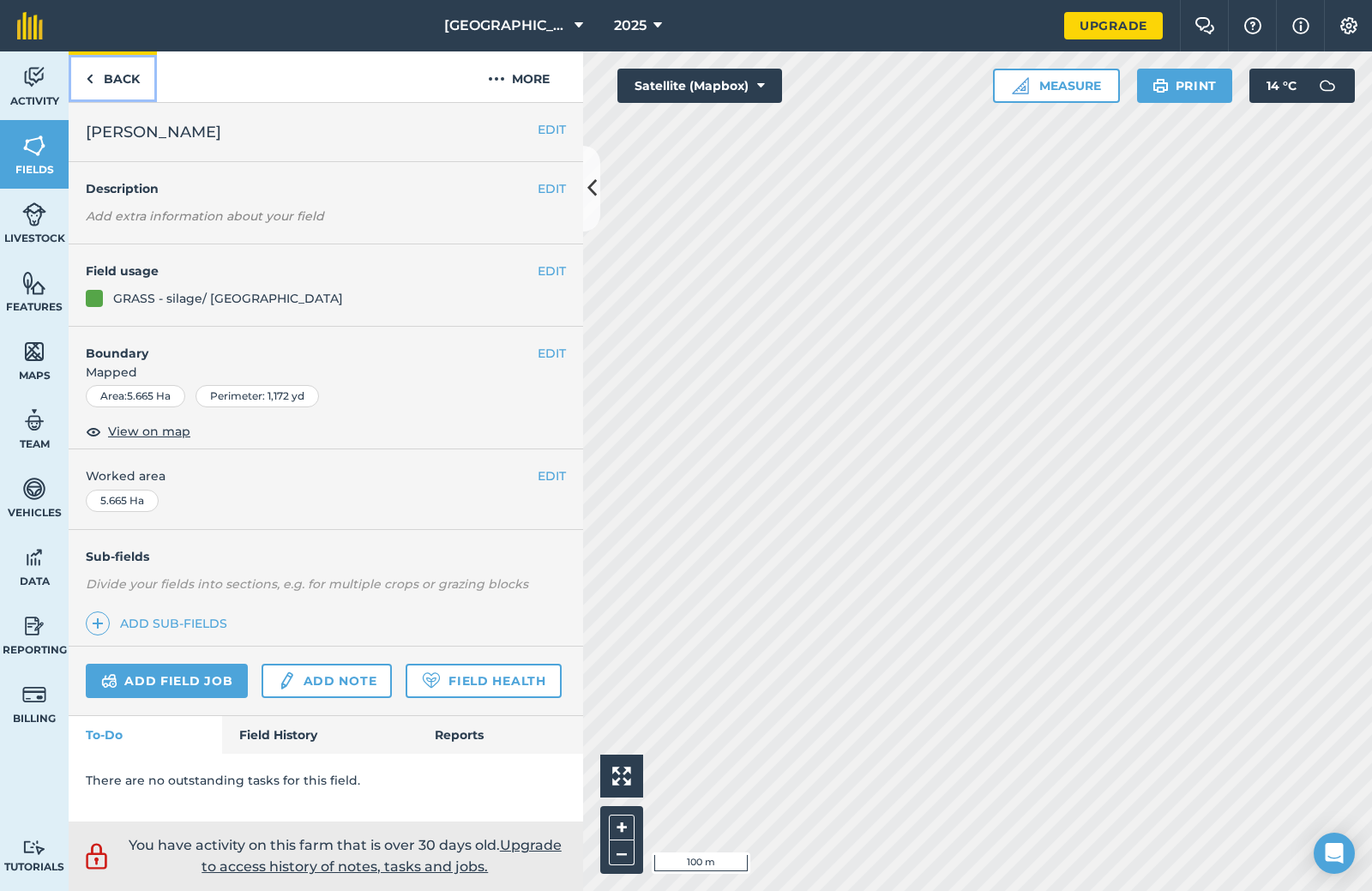
click at [137, 84] on link "Back" at bounding box center [113, 76] width 88 height 50
click at [126, 85] on link "Back" at bounding box center [113, 76] width 88 height 50
